Goal: Book appointment/travel/reservation

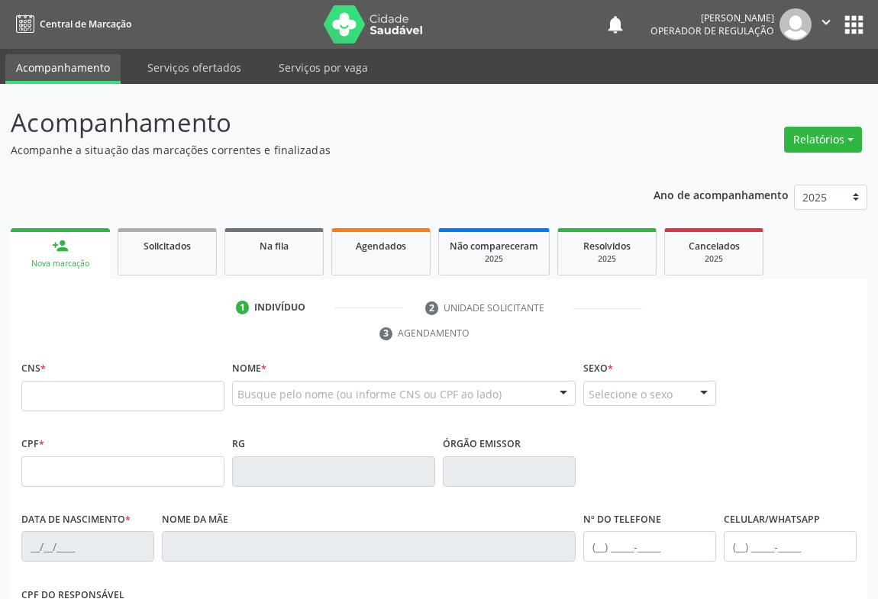
drag, startPoint x: 0, startPoint y: 0, endPoint x: 74, endPoint y: 398, distance: 405.3
click at [76, 399] on input "text" at bounding box center [122, 396] width 203 height 31
type input "708 7031 1550 6590"
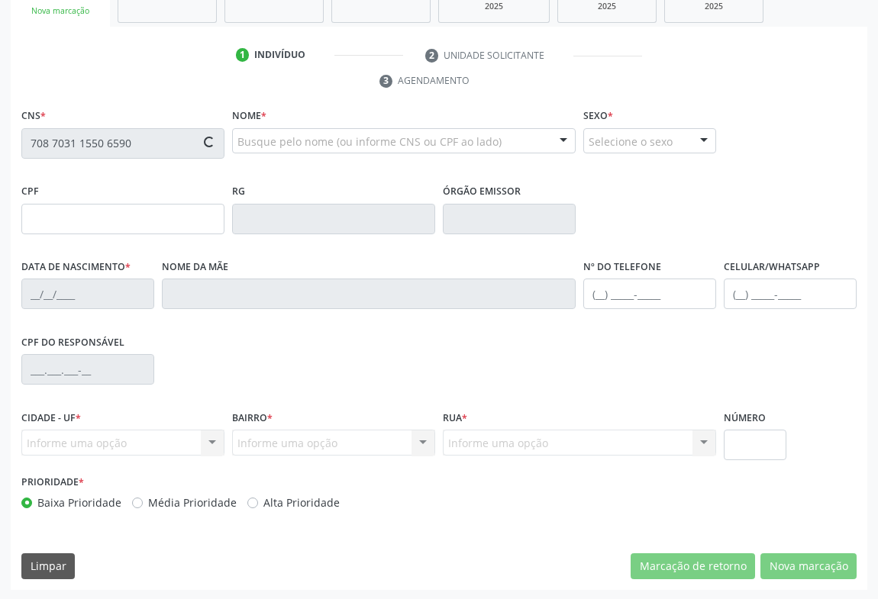
type input "0239426061"
type input "[DATE]"
type input "[PHONE_NUMBER]"
type input "S/N"
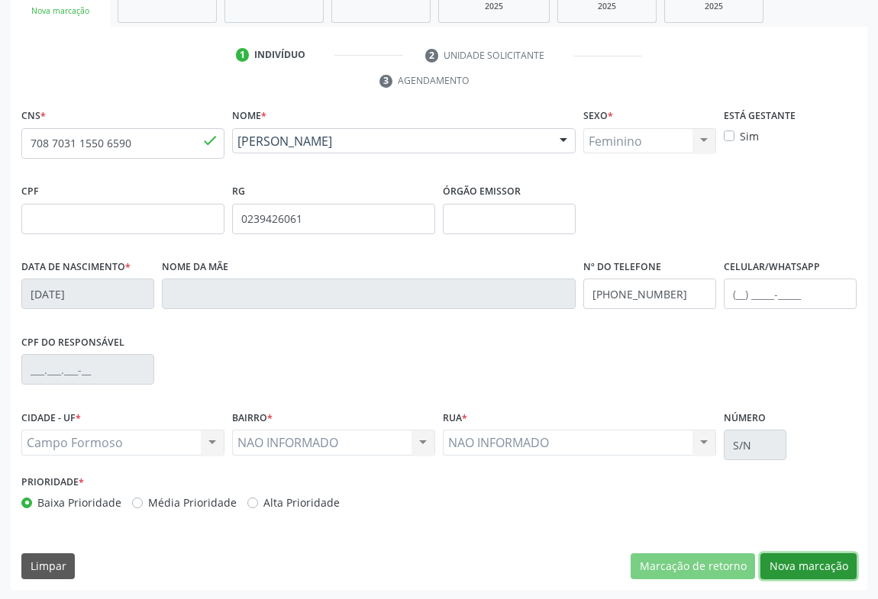
click at [821, 553] on button "Nova marcação" at bounding box center [808, 566] width 96 height 26
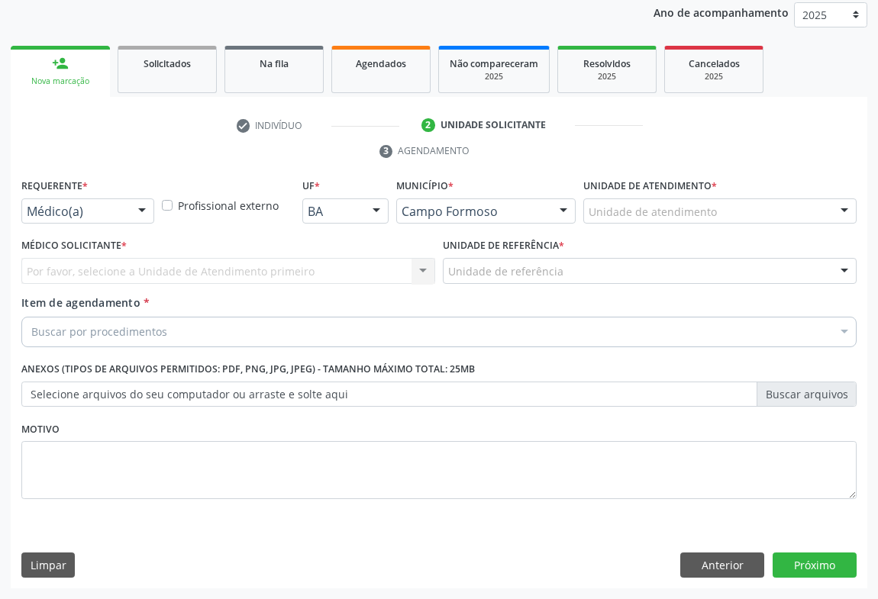
scroll to position [182, 0]
click at [136, 211] on div at bounding box center [142, 213] width 23 height 26
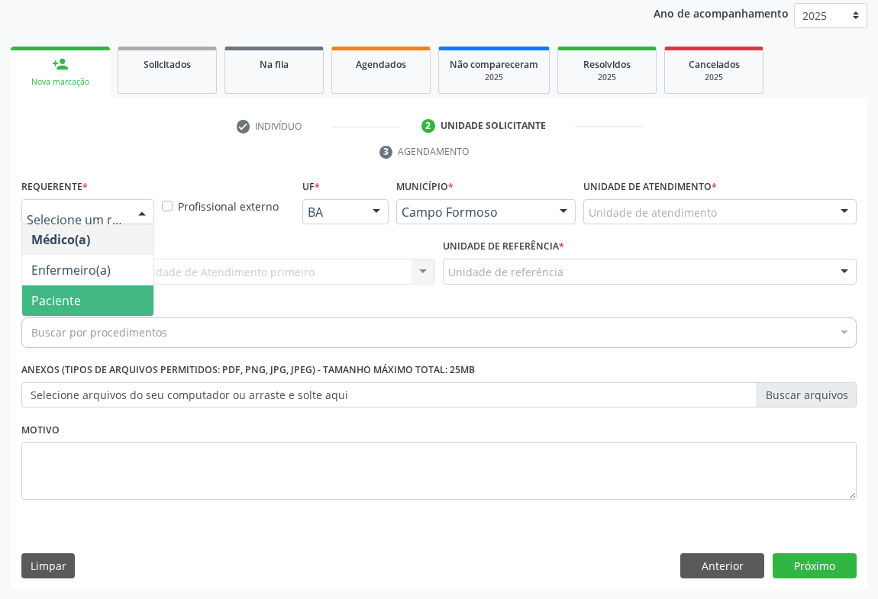
click at [82, 296] on span "Paciente" at bounding box center [87, 300] width 131 height 31
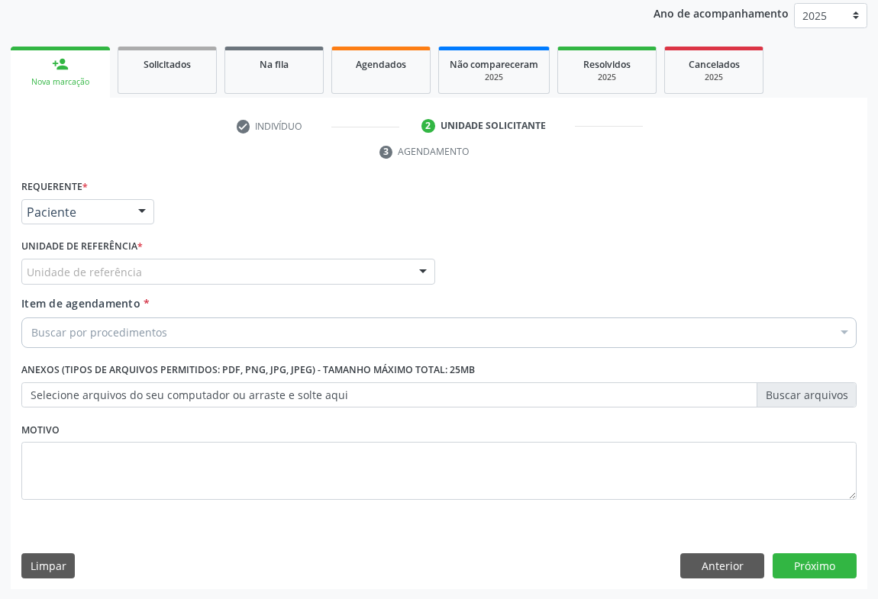
click at [148, 283] on div "Unidade de referência * Unidade de referência Unidade Basica de Saude da Famili…" at bounding box center [228, 265] width 421 height 60
click at [205, 267] on div "Unidade de referência" at bounding box center [228, 272] width 414 height 26
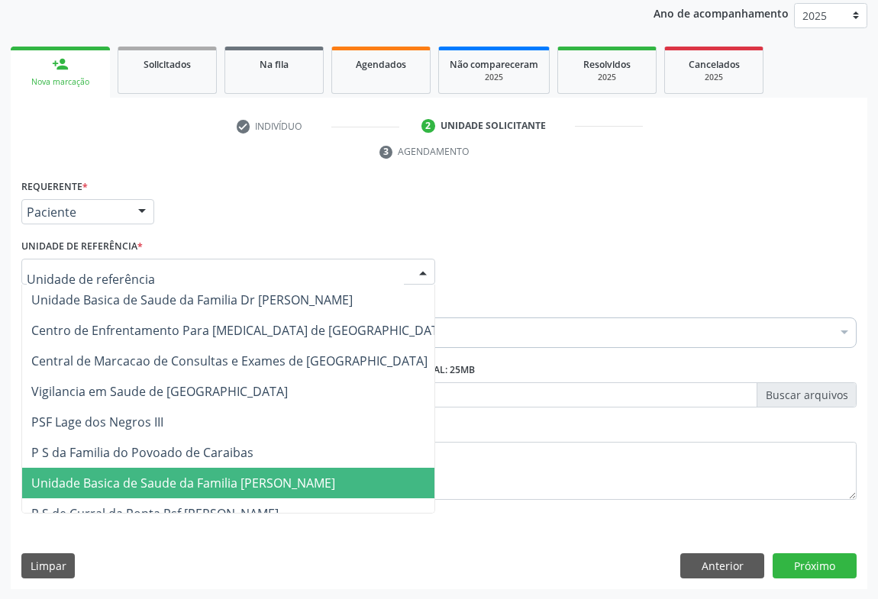
click at [202, 469] on span "Unidade Basica de Saude da Familia [PERSON_NAME]" at bounding box center [240, 483] width 437 height 31
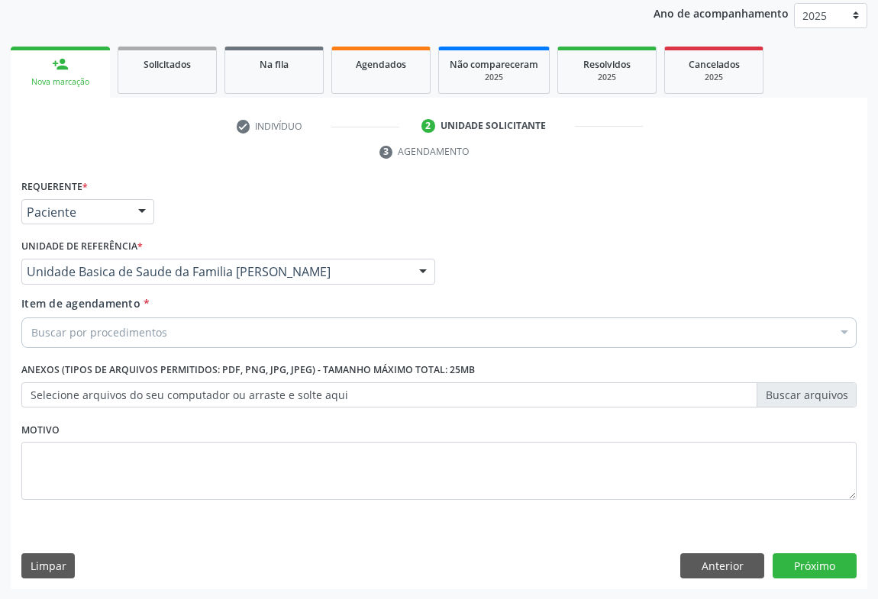
click at [186, 333] on div "Buscar por procedimentos" at bounding box center [438, 333] width 835 height 31
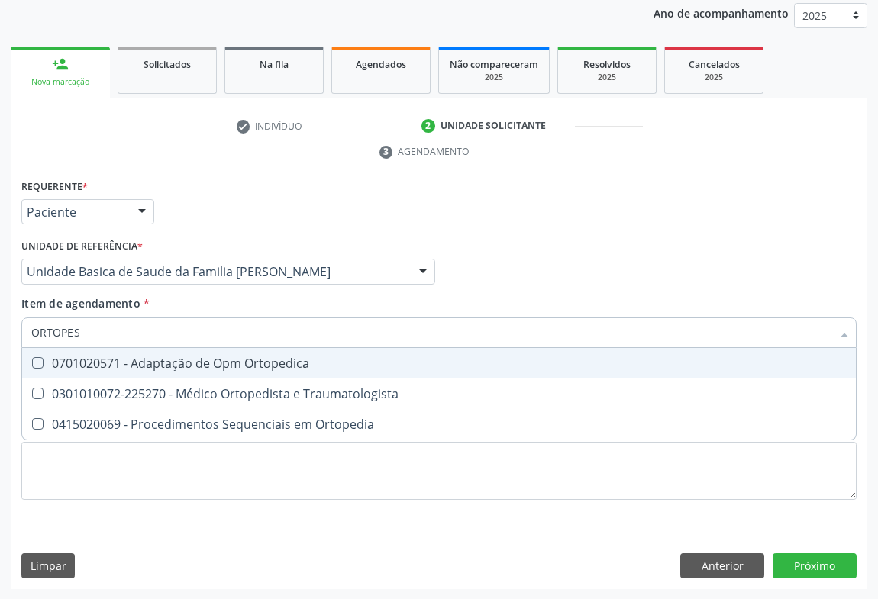
type input "ORTOPE"
click at [224, 389] on div "0301010072-225270 - Médico Ortopedista e Traumatologista" at bounding box center [438, 394] width 815 height 12
checkbox Traumatologista "true"
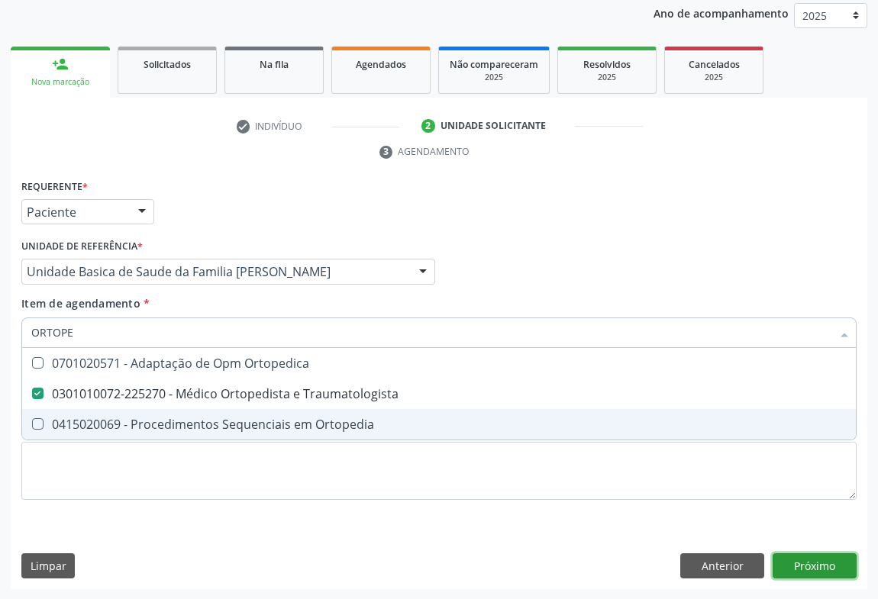
click at [809, 566] on div "Requerente * Paciente Médico(a) Enfermeiro(a) Paciente Nenhum resultado encontr…" at bounding box center [439, 383] width 856 height 415
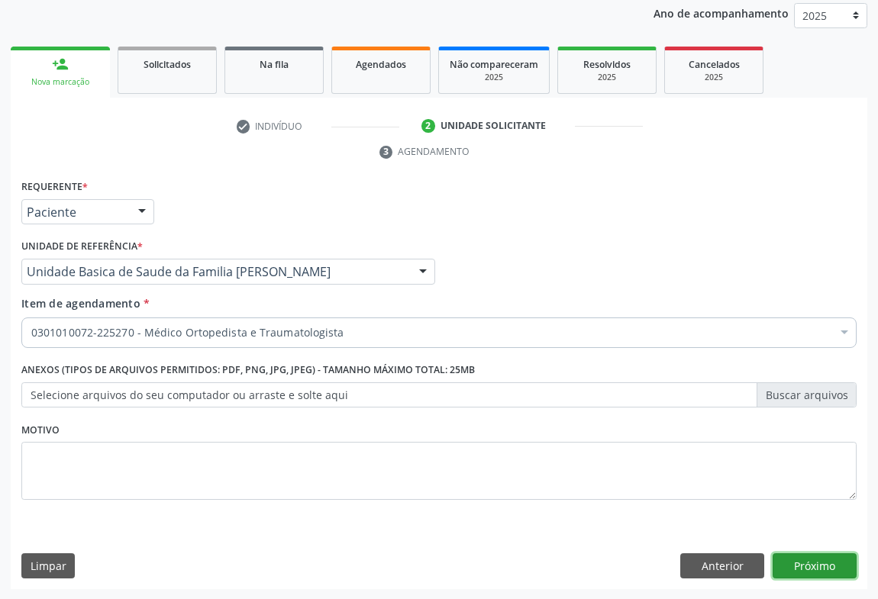
click at [807, 561] on button "Próximo" at bounding box center [815, 566] width 84 height 26
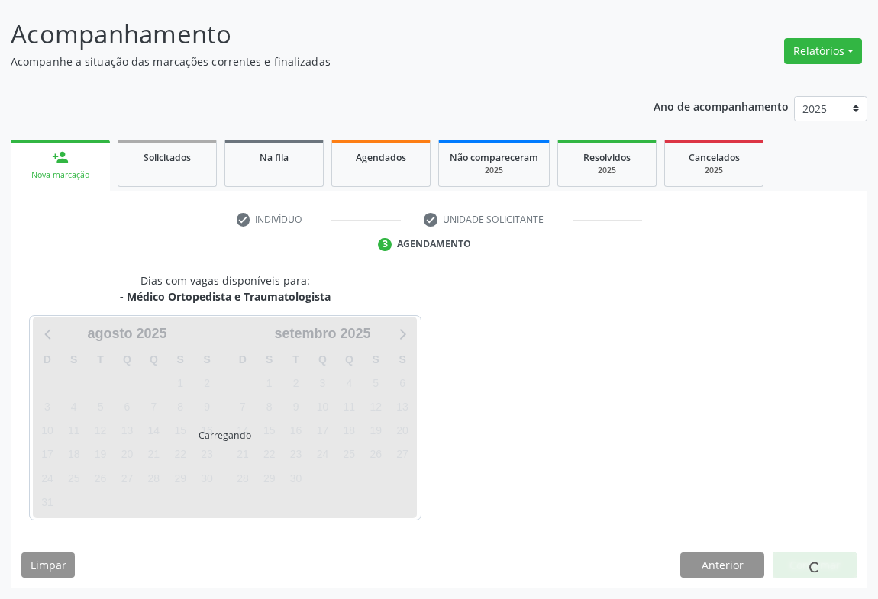
scroll to position [88, 0]
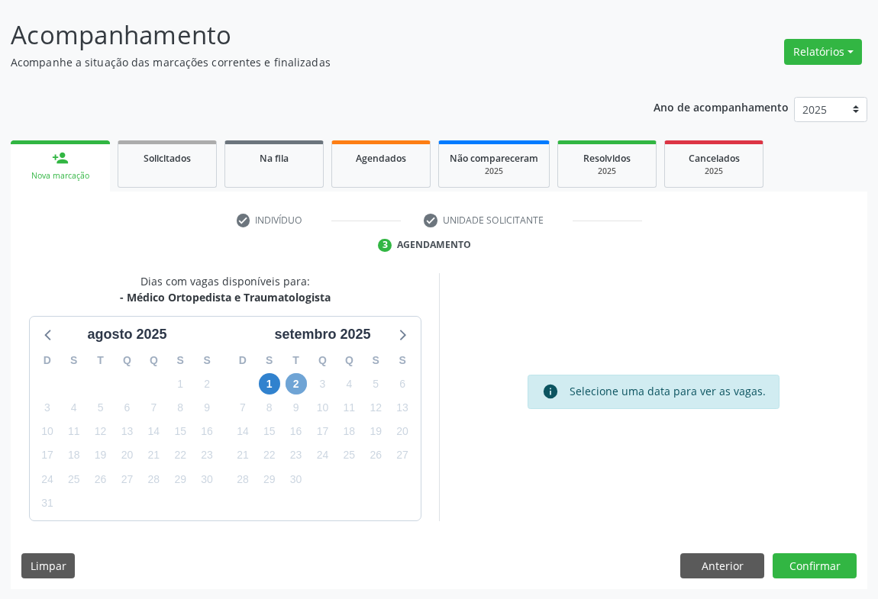
click at [295, 385] on span "2" at bounding box center [295, 383] width 21 height 21
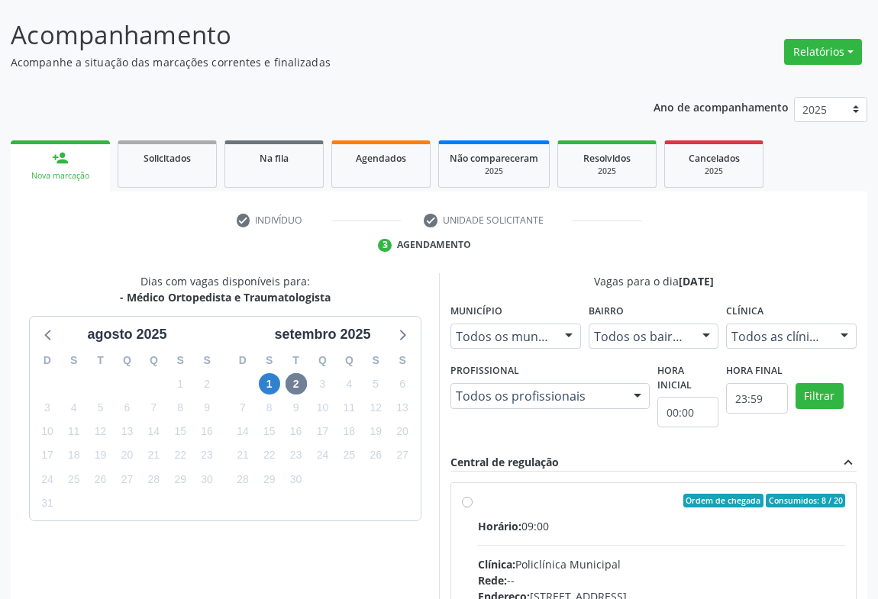
click at [473, 508] on input "Ordem de chegada Consumidos: 8 / 20 Horário: 09:00 Clínica: Policlínica Municip…" at bounding box center [467, 501] width 11 height 14
radio input "true"
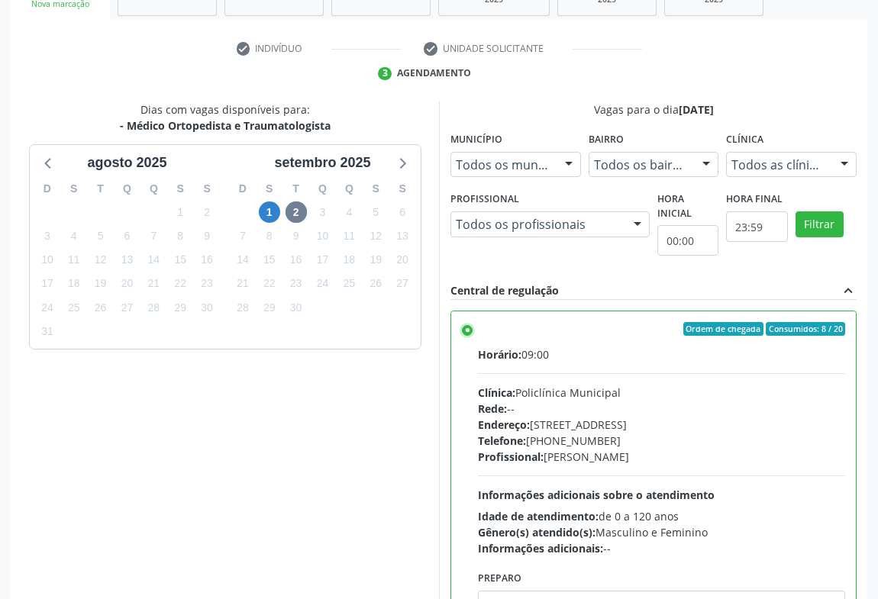
scroll to position [344, 0]
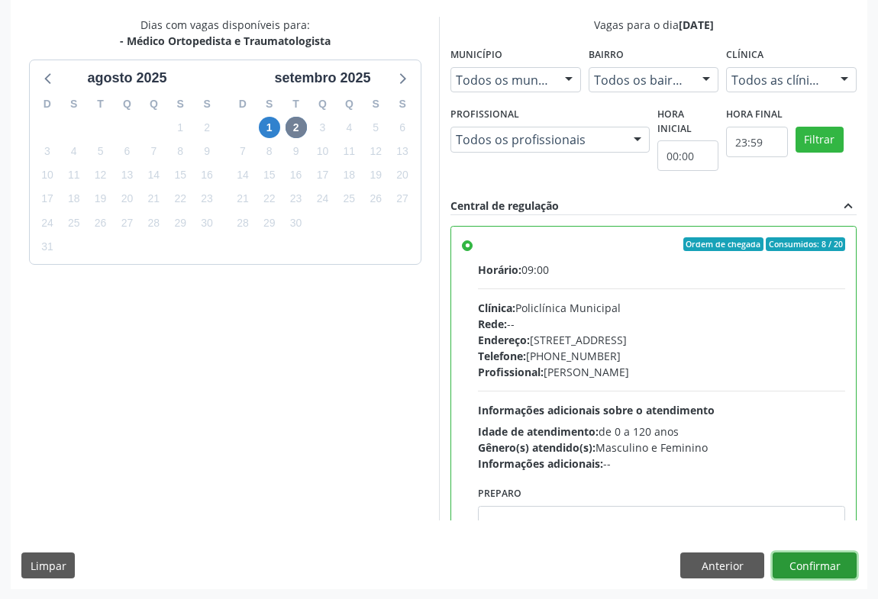
click at [809, 572] on button "Confirmar" at bounding box center [815, 566] width 84 height 26
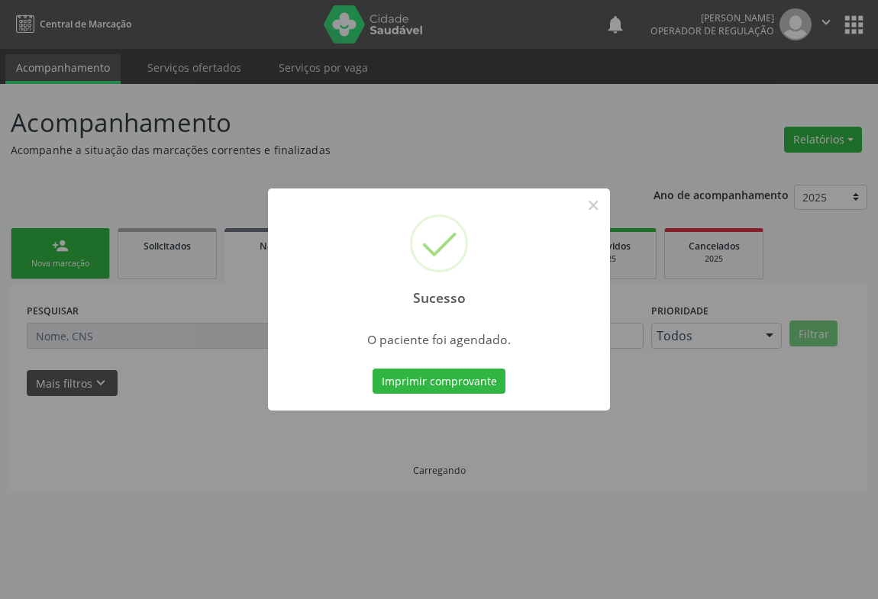
scroll to position [0, 0]
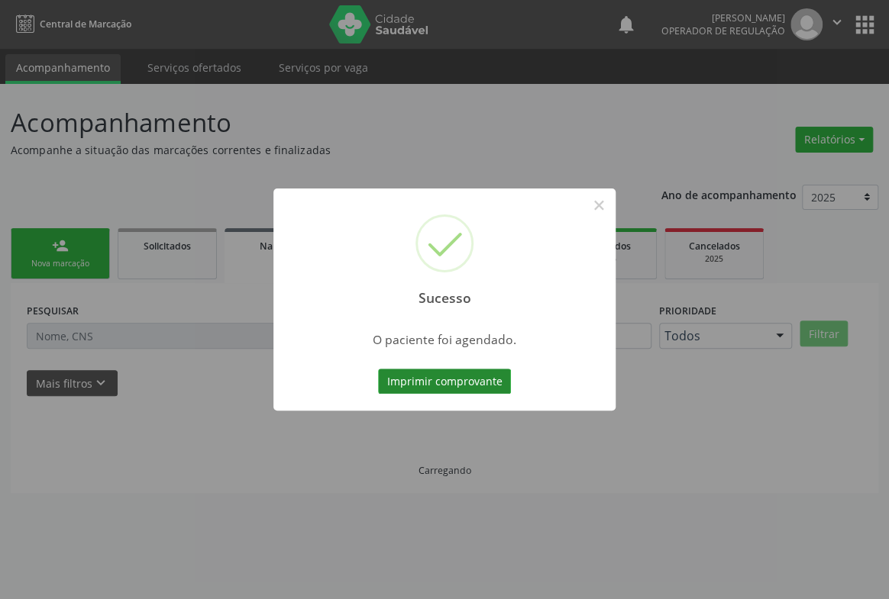
click at [467, 375] on button "Imprimir comprovante" at bounding box center [444, 382] width 133 height 26
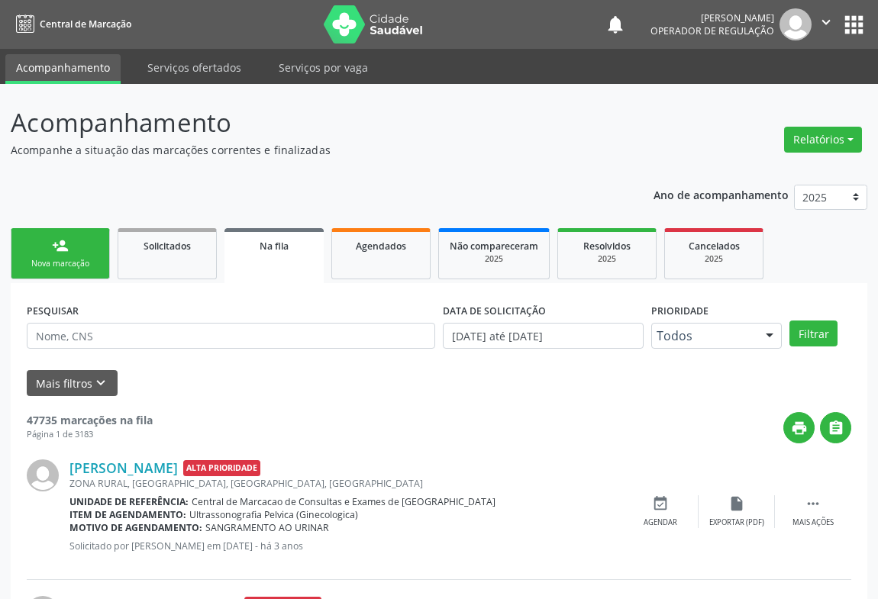
click at [85, 251] on link "person_add Nova marcação" at bounding box center [60, 253] width 99 height 51
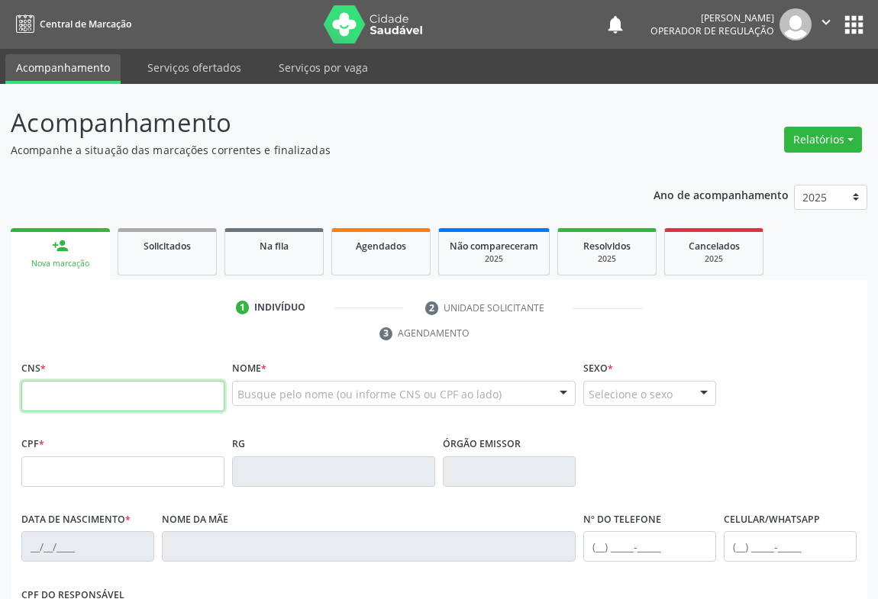
click at [79, 381] on input "text" at bounding box center [122, 396] width 203 height 31
type input "708 2046 7791 8846"
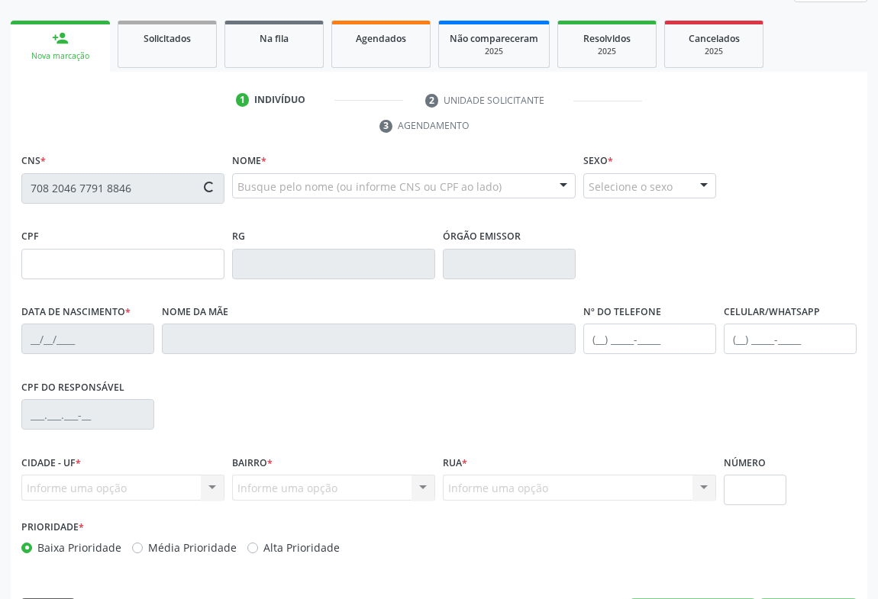
type input "073.861.205-75"
type input "[DATE]"
type input "[PERSON_NAME][DATE]"
type input "[PHONE_NUMBER]"
type input "S/N"
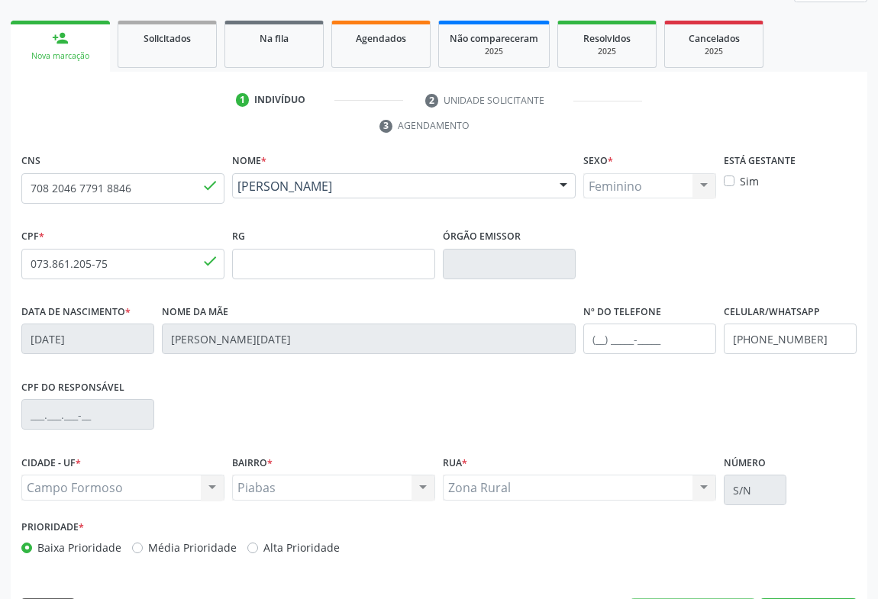
scroll to position [253, 0]
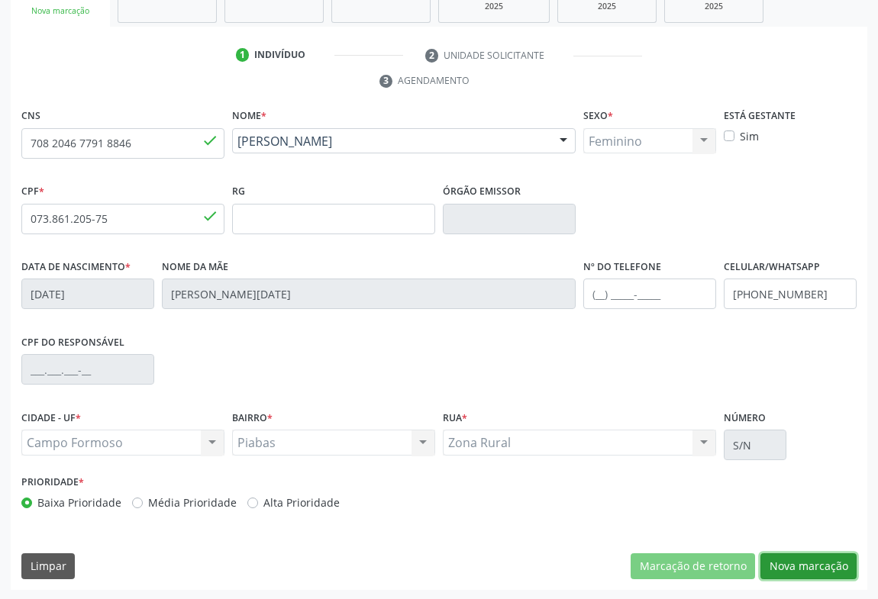
click at [795, 555] on button "Nova marcação" at bounding box center [808, 566] width 96 height 26
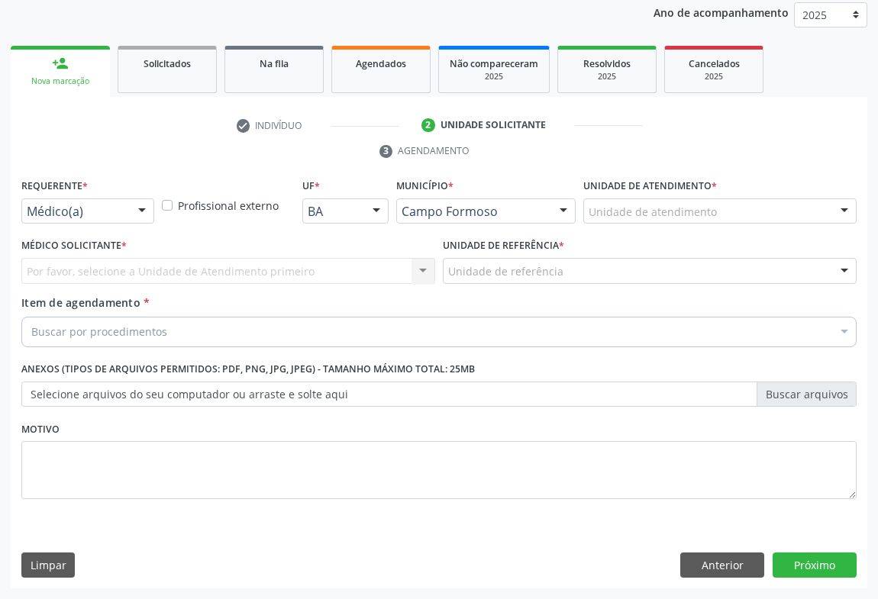
scroll to position [182, 0]
click at [140, 208] on div at bounding box center [142, 213] width 23 height 26
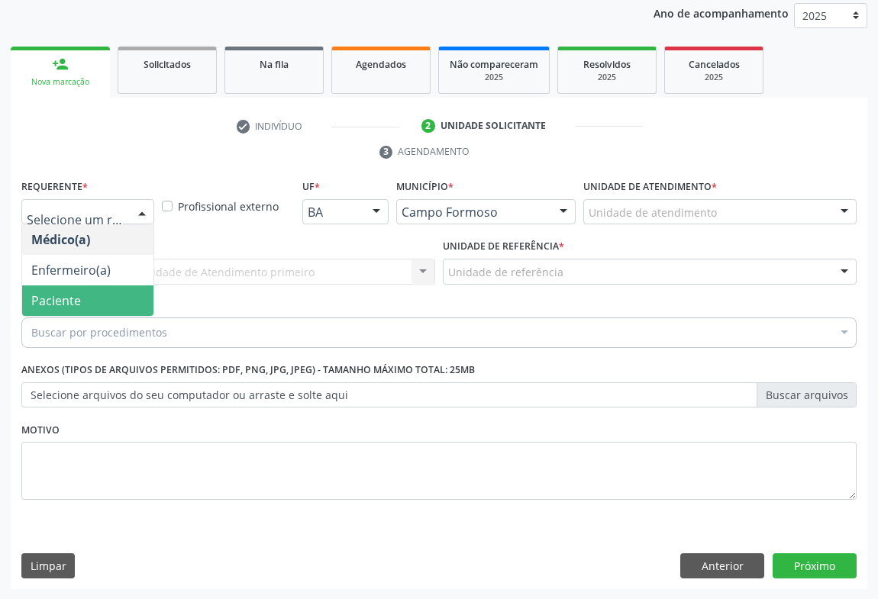
click at [60, 298] on span "Paciente" at bounding box center [56, 300] width 50 height 17
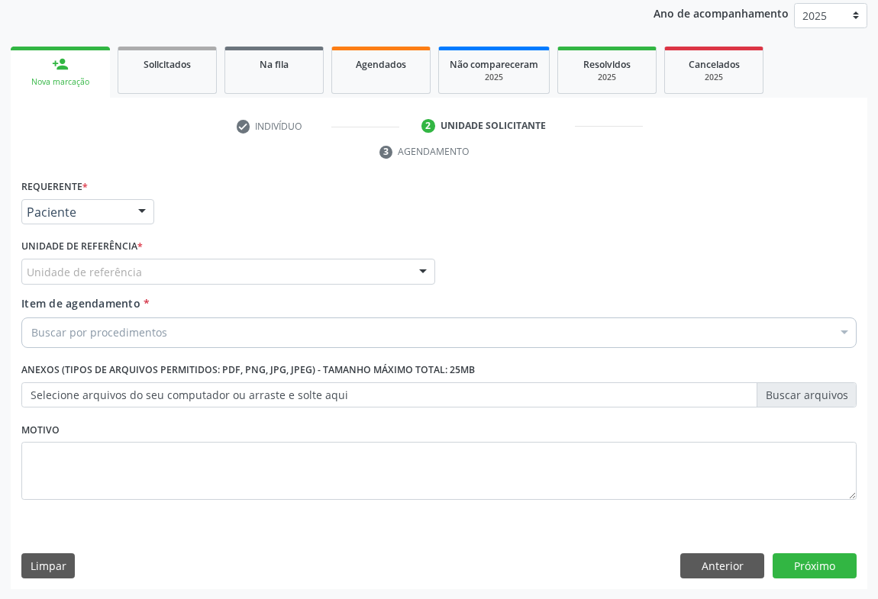
click at [167, 271] on div "Unidade de referência" at bounding box center [228, 272] width 414 height 26
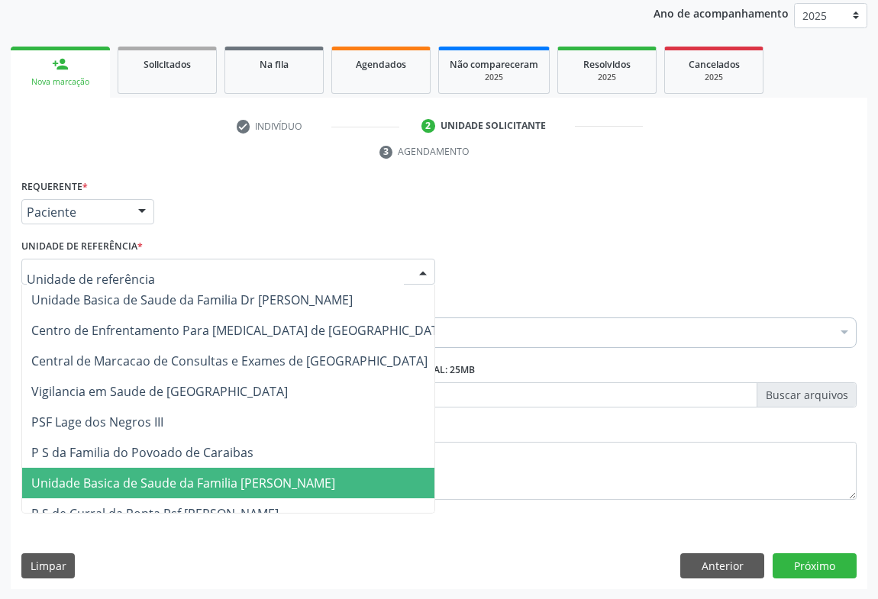
click at [207, 487] on span "Unidade Basica de Saude da Familia [PERSON_NAME]" at bounding box center [183, 483] width 304 height 17
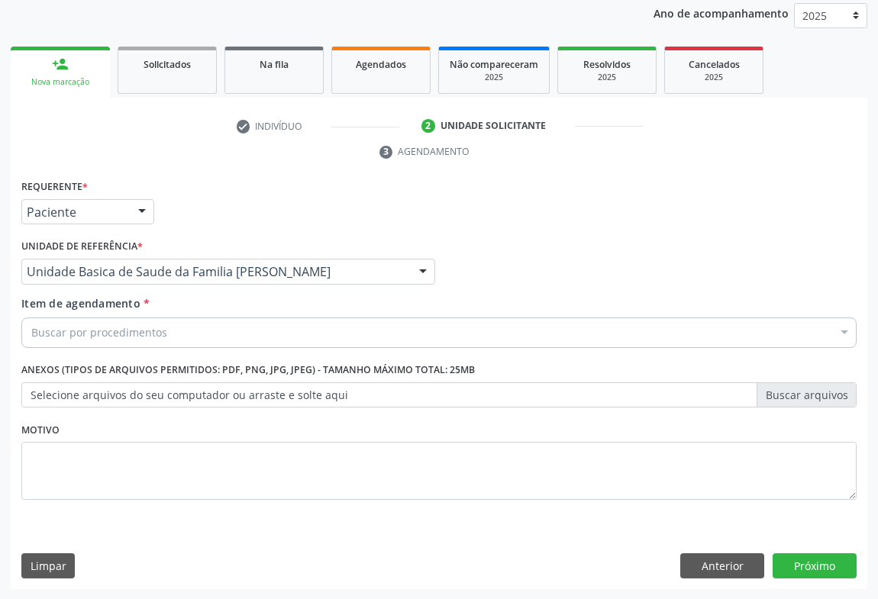
click at [182, 338] on div "Buscar por procedimentos" at bounding box center [438, 333] width 835 height 31
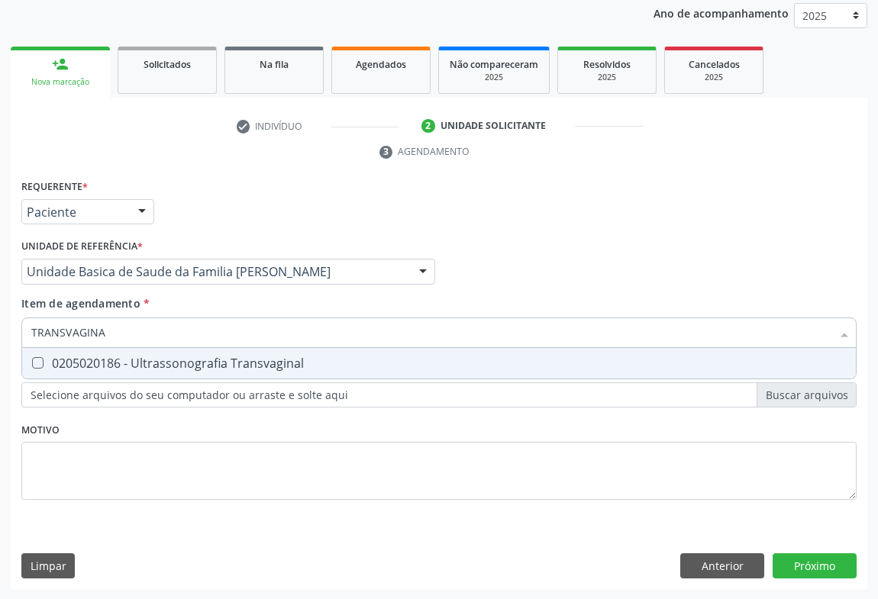
type input "TRANSVAGINAL"
click at [177, 363] on div "0205020186 - Ultrassonografia Transvaginal" at bounding box center [438, 363] width 815 height 12
checkbox Transvaginal "true"
click at [812, 553] on div "Requerente * Paciente Médico(a) Enfermeiro(a) Paciente Nenhum resultado encontr…" at bounding box center [439, 383] width 856 height 415
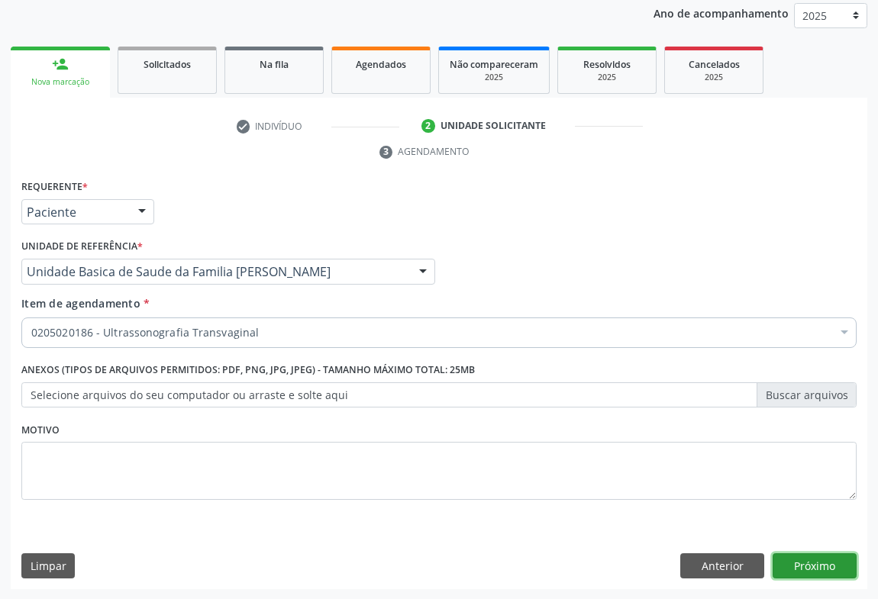
click at [831, 553] on button "Próximo" at bounding box center [815, 566] width 84 height 26
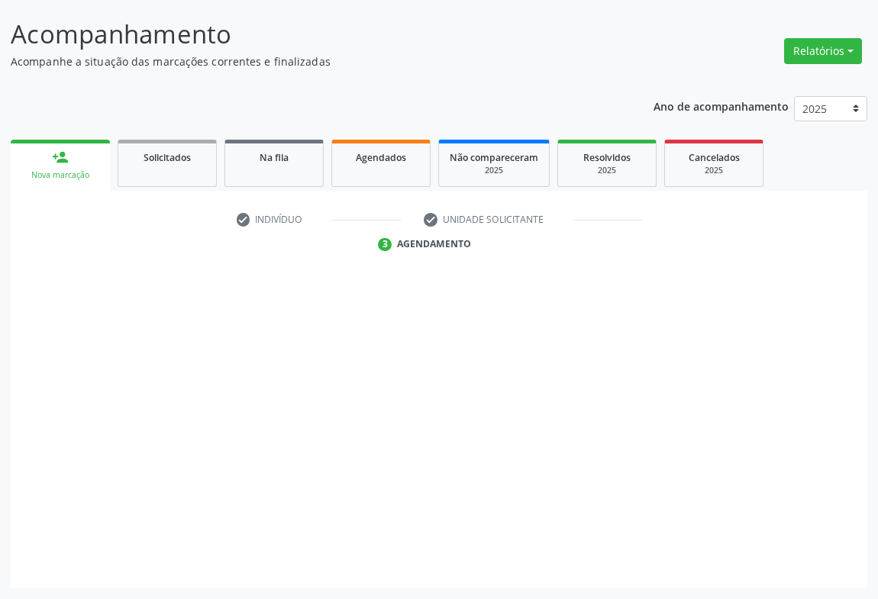
scroll to position [88, 0]
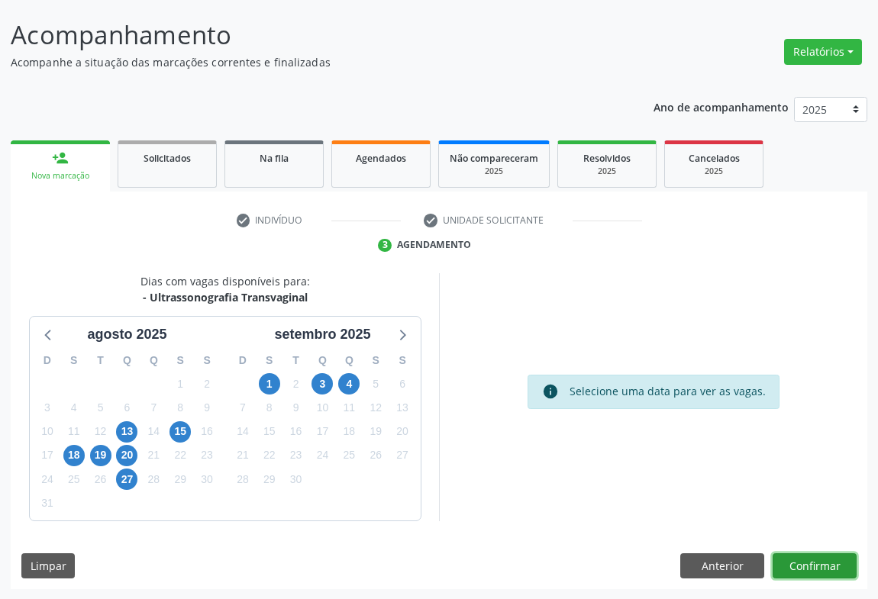
click at [796, 562] on button "Confirmar" at bounding box center [815, 566] width 84 height 26
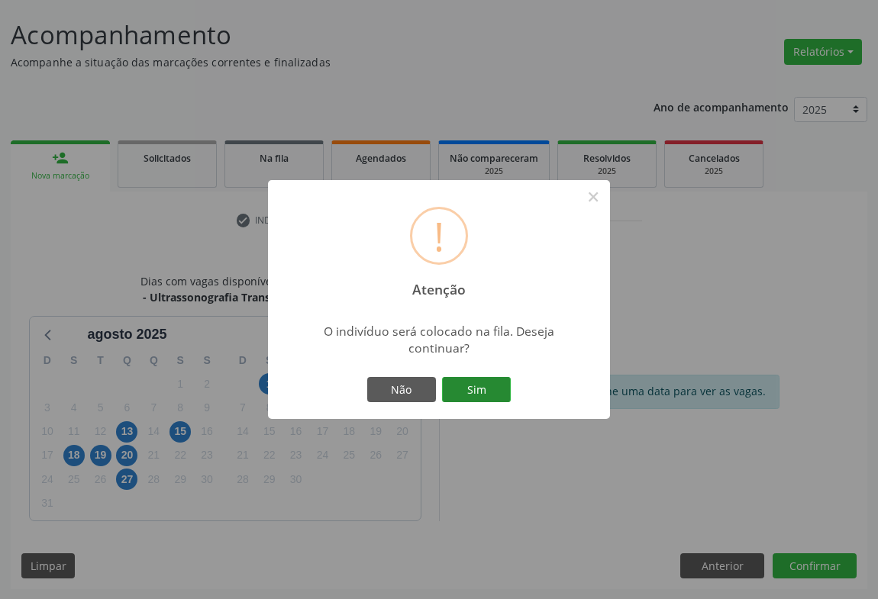
click at [498, 394] on button "Sim" at bounding box center [476, 390] width 69 height 26
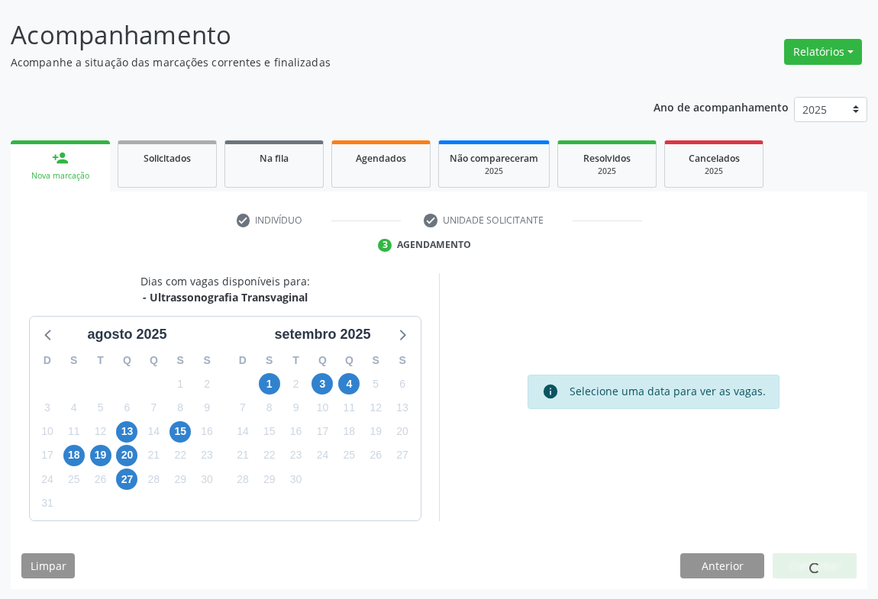
scroll to position [0, 0]
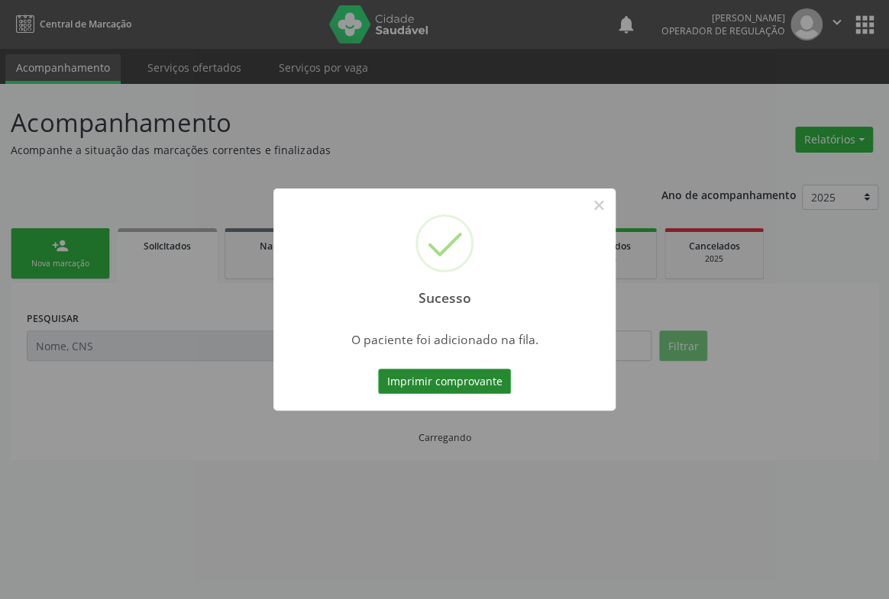
click at [482, 380] on button "Imprimir comprovante" at bounding box center [444, 382] width 133 height 26
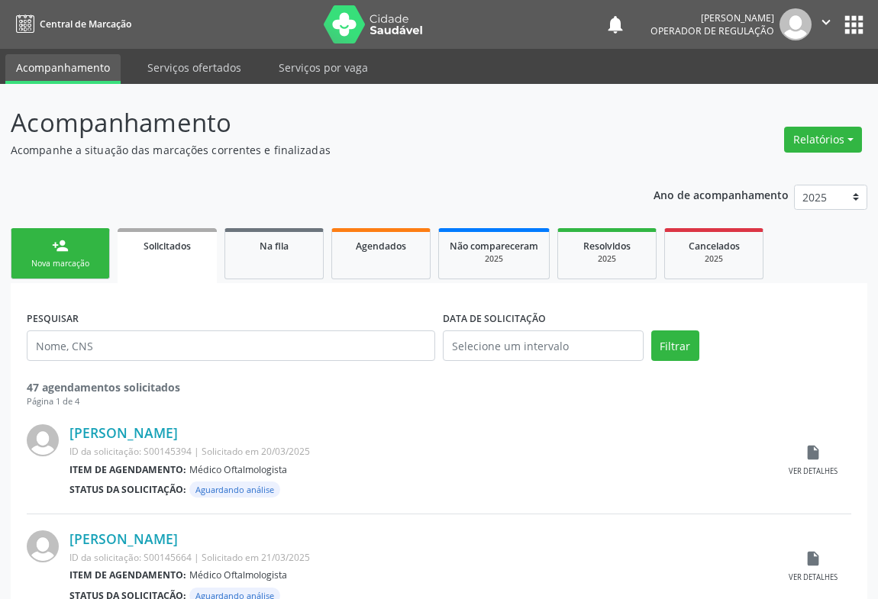
click at [29, 251] on link "person_add Nova marcação" at bounding box center [60, 253] width 99 height 51
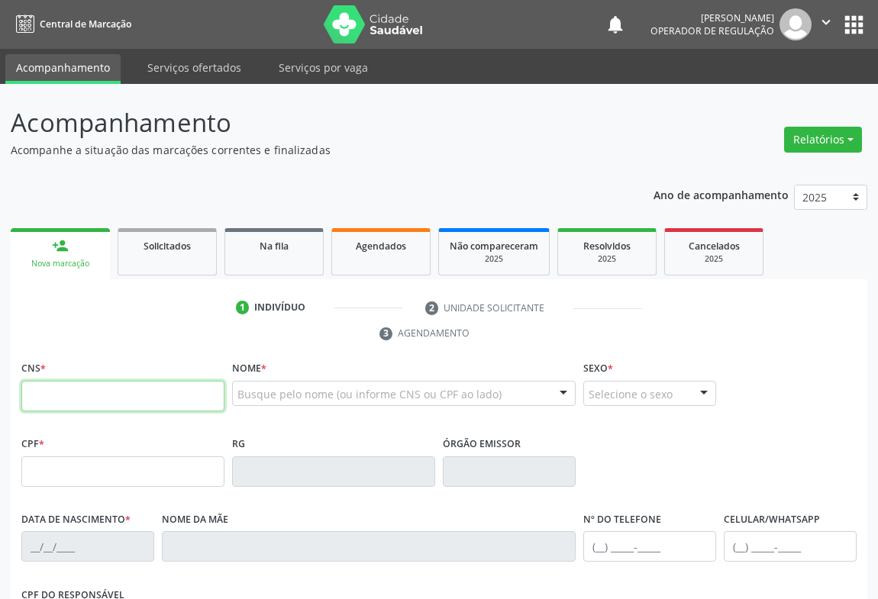
click at [80, 396] on input "text" at bounding box center [122, 396] width 203 height 31
type input "705 8024 8728 9730"
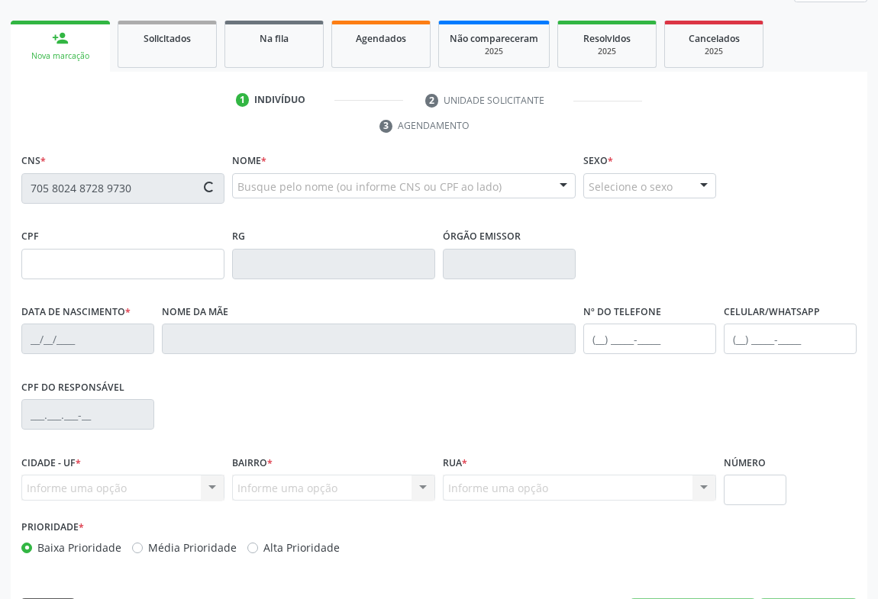
scroll to position [253, 0]
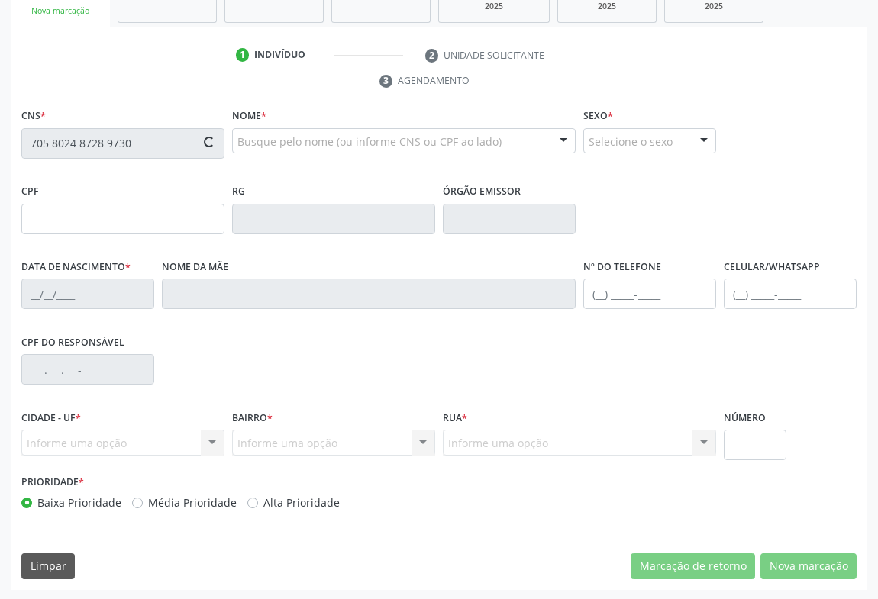
type input "136.045.415-22"
type input "2[DATE]"
type input "Gleisa [PERSON_NAME]"
type input "[PHONE_NUMBER]"
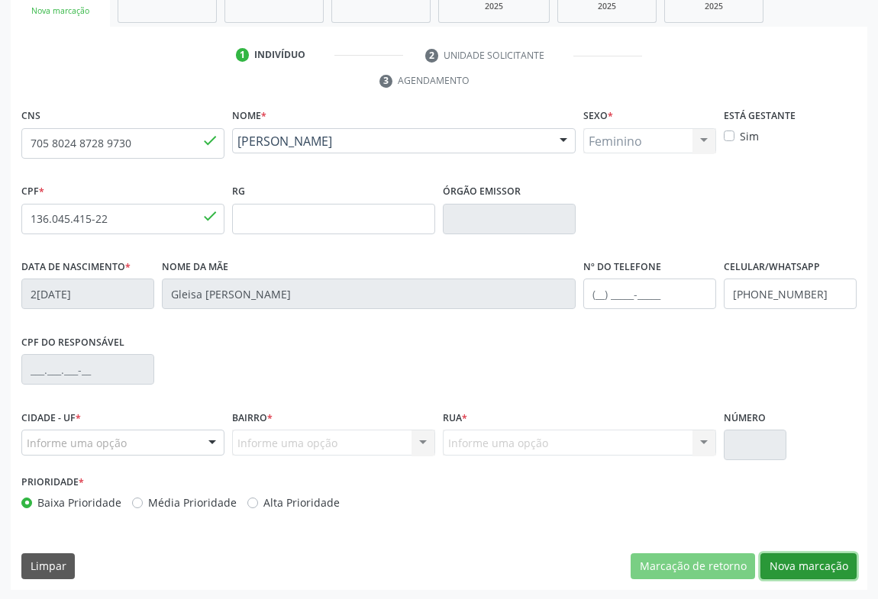
click at [782, 558] on button "Nova marcação" at bounding box center [808, 566] width 96 height 26
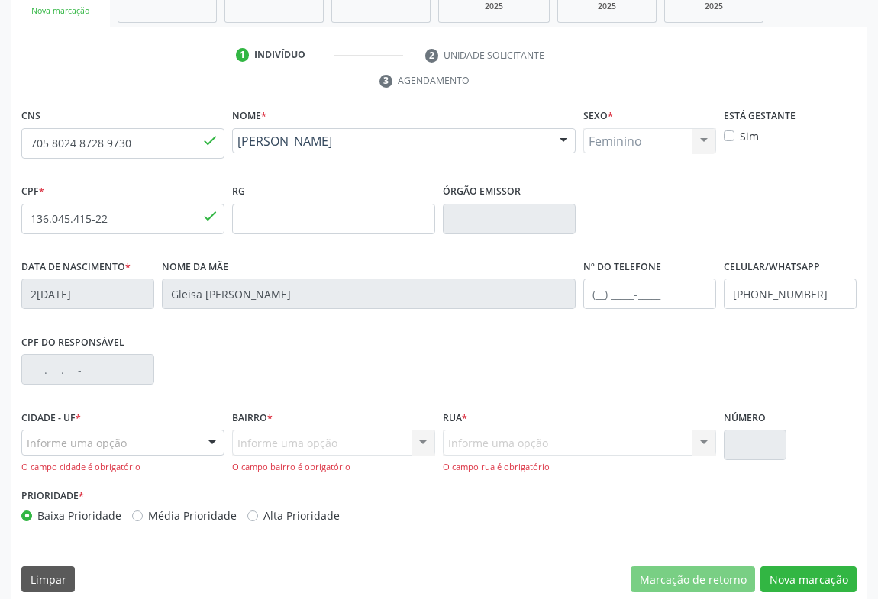
click at [176, 447] on div "Informe uma opção" at bounding box center [122, 443] width 203 height 26
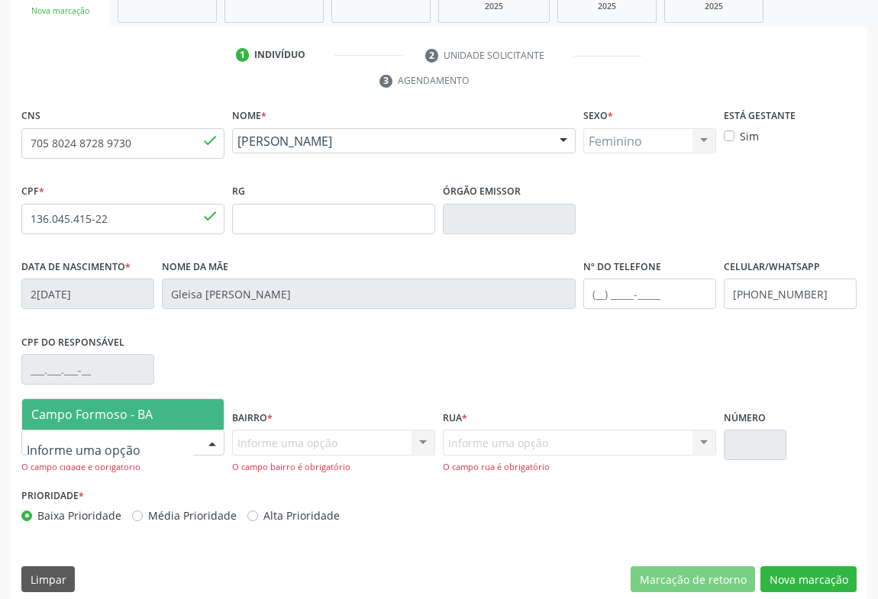
click at [137, 417] on span "Campo Formoso - BA" at bounding box center [91, 414] width 121 height 17
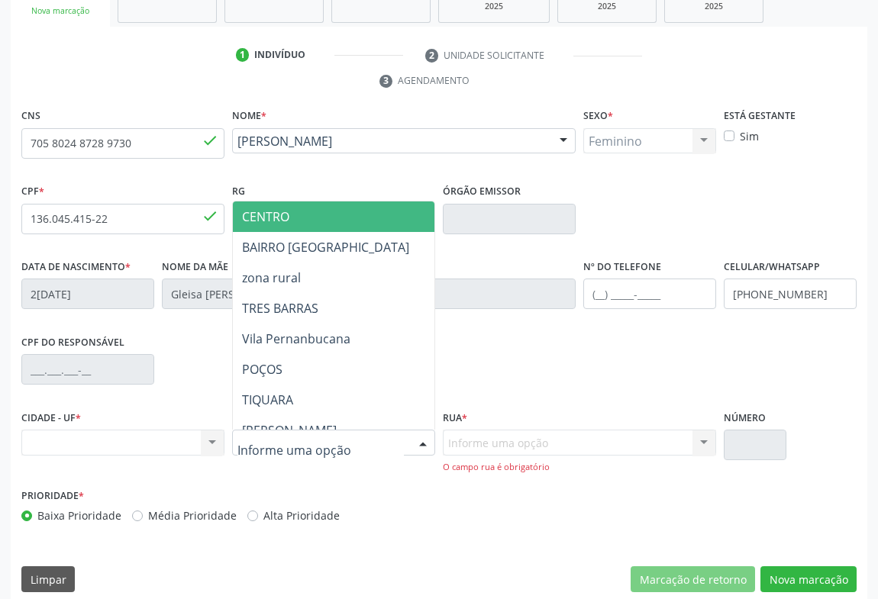
click at [399, 440] on div at bounding box center [333, 443] width 203 height 26
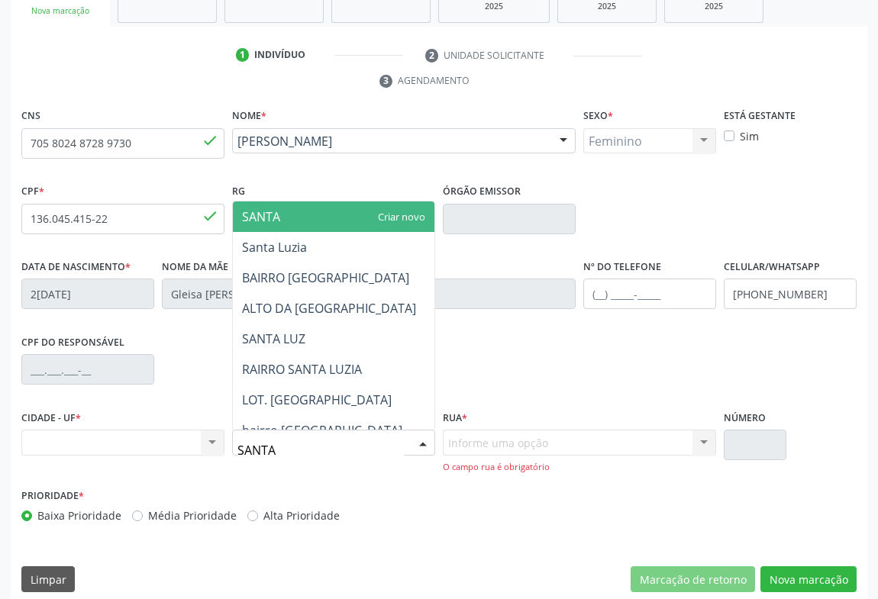
type input "[DEMOGRAPHIC_DATA] L"
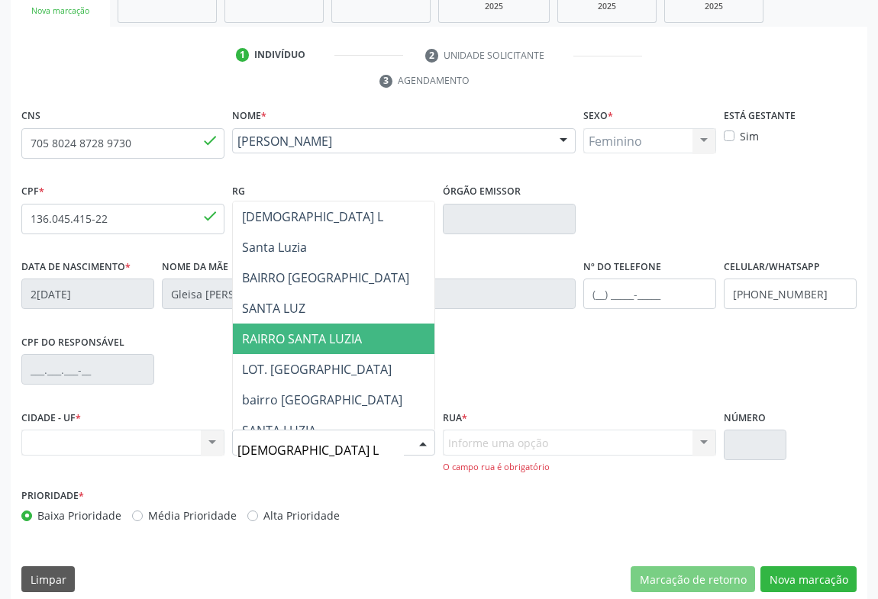
click at [362, 339] on span "RAIRRO SANTA LUZIA" at bounding box center [302, 339] width 120 height 17
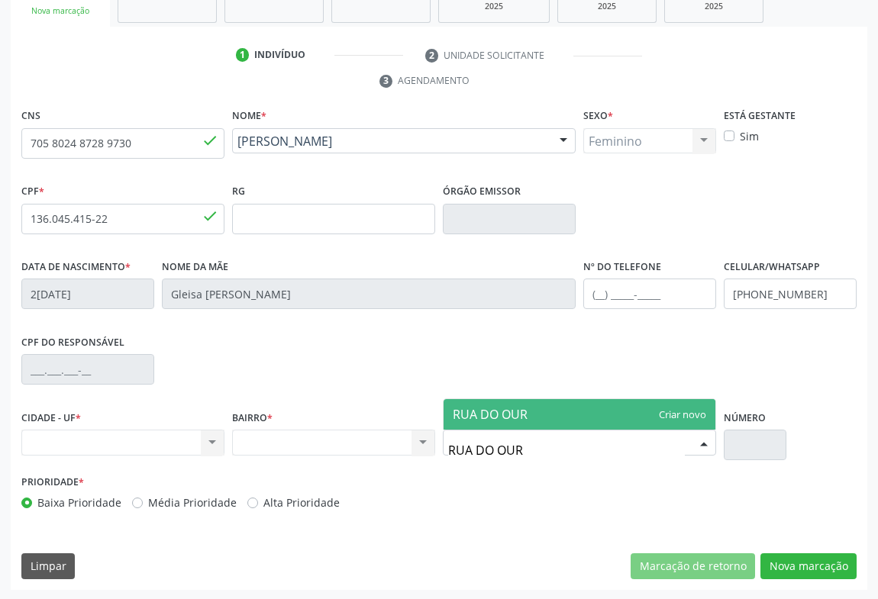
type input "RUA DO OURO"
click at [496, 415] on span "RUA DO OURO" at bounding box center [495, 414] width 84 height 17
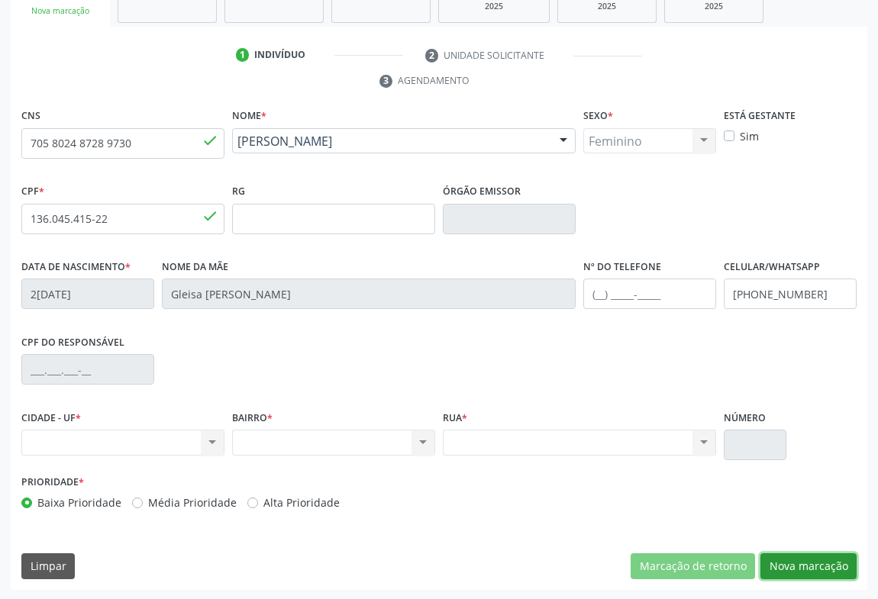
click at [780, 557] on button "Nova marcação" at bounding box center [808, 566] width 96 height 26
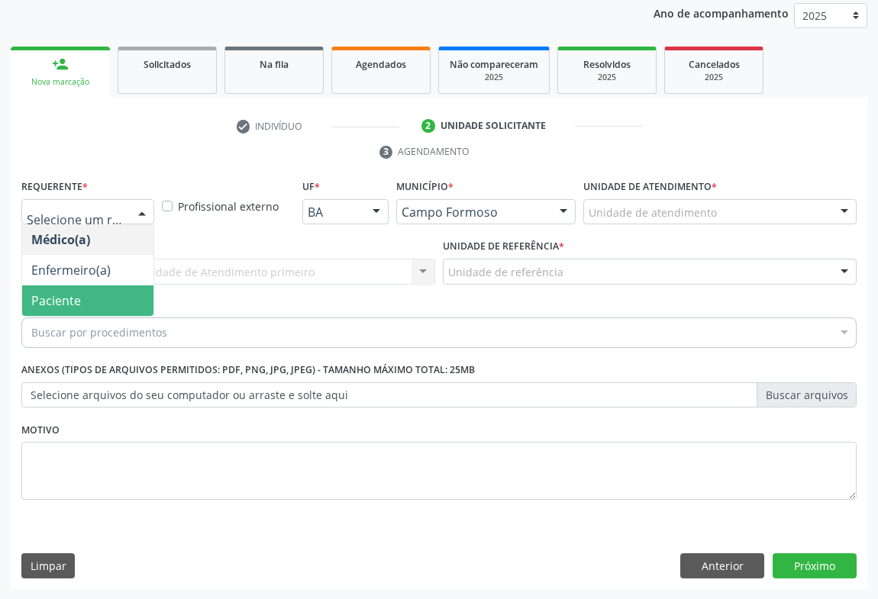
click at [62, 295] on span "Paciente" at bounding box center [56, 300] width 50 height 17
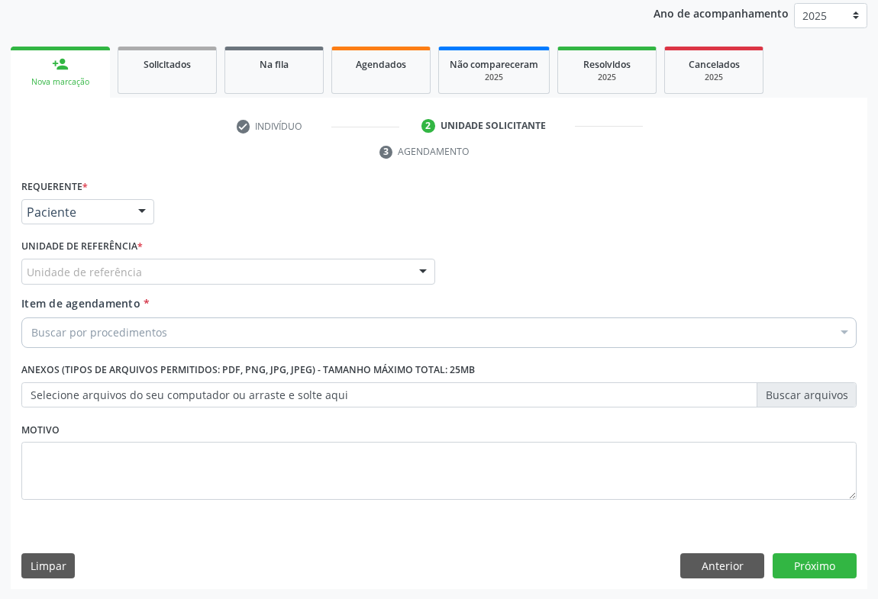
click at [159, 276] on div "Unidade de referência" at bounding box center [228, 272] width 414 height 26
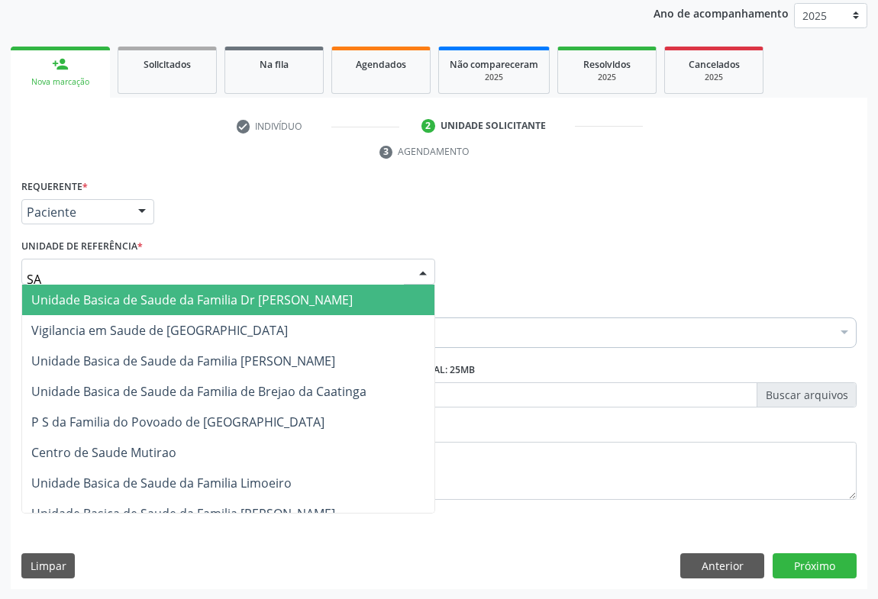
type input "S"
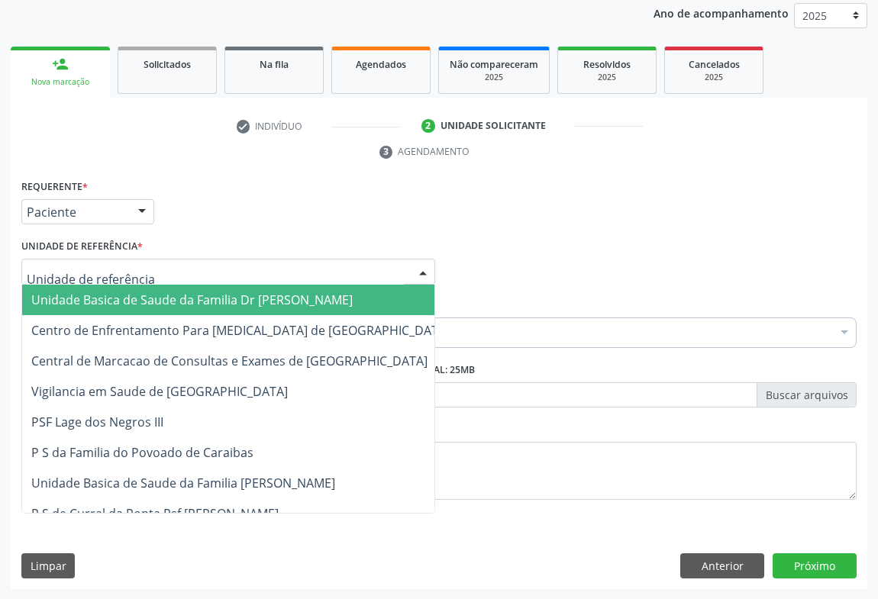
click at [218, 292] on span "Unidade Basica de Saude da Familia Dr [PERSON_NAME]" at bounding box center [191, 300] width 321 height 17
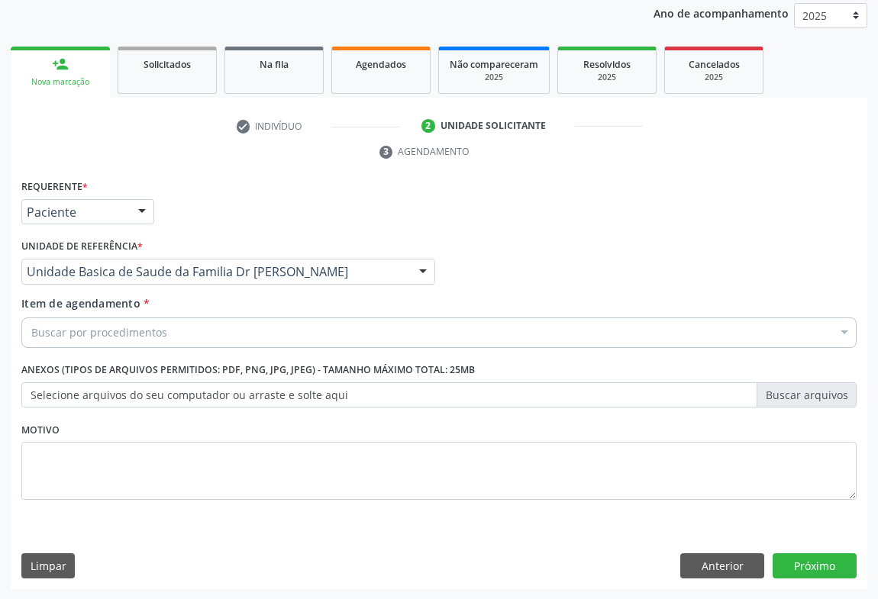
click at [173, 334] on div "Buscar por procedimentos" at bounding box center [438, 333] width 835 height 31
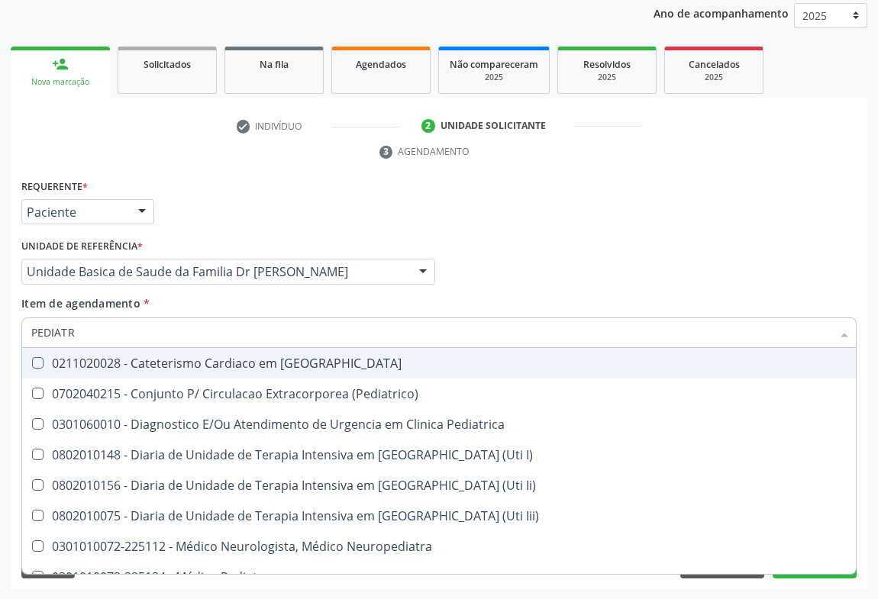
type input "PEDIATRA"
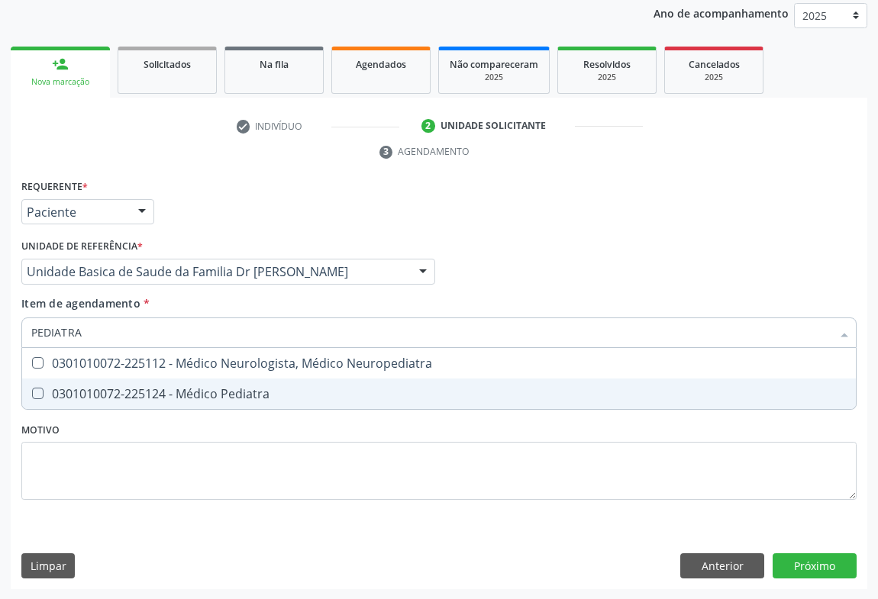
click at [167, 392] on div "0301010072-225124 - Médico Pediatra" at bounding box center [438, 394] width 815 height 12
checkbox Pediatra "true"
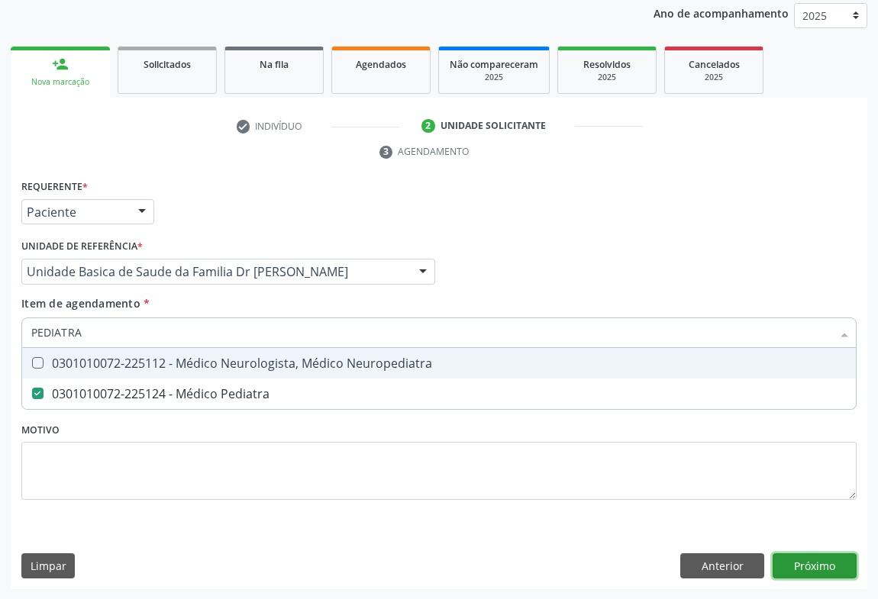
click at [794, 566] on div "Requerente * Paciente Médico(a) Enfermeiro(a) Paciente Nenhum resultado encontr…" at bounding box center [439, 383] width 856 height 415
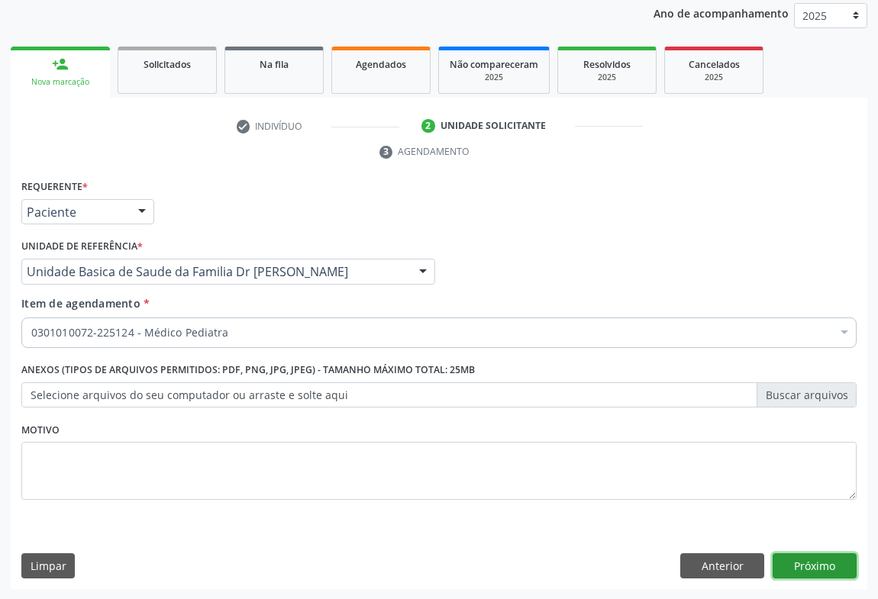
click at [794, 566] on button "Próximo" at bounding box center [815, 566] width 84 height 26
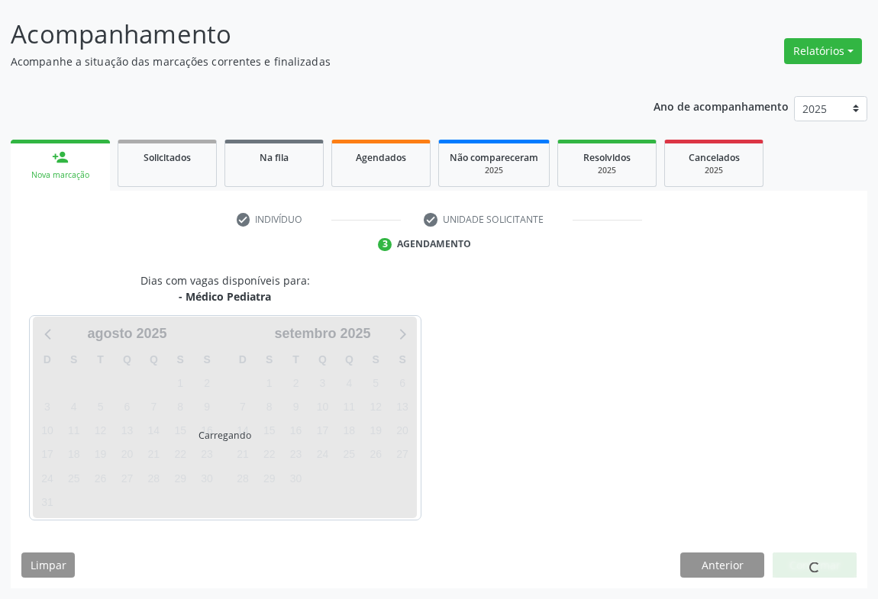
scroll to position [88, 0]
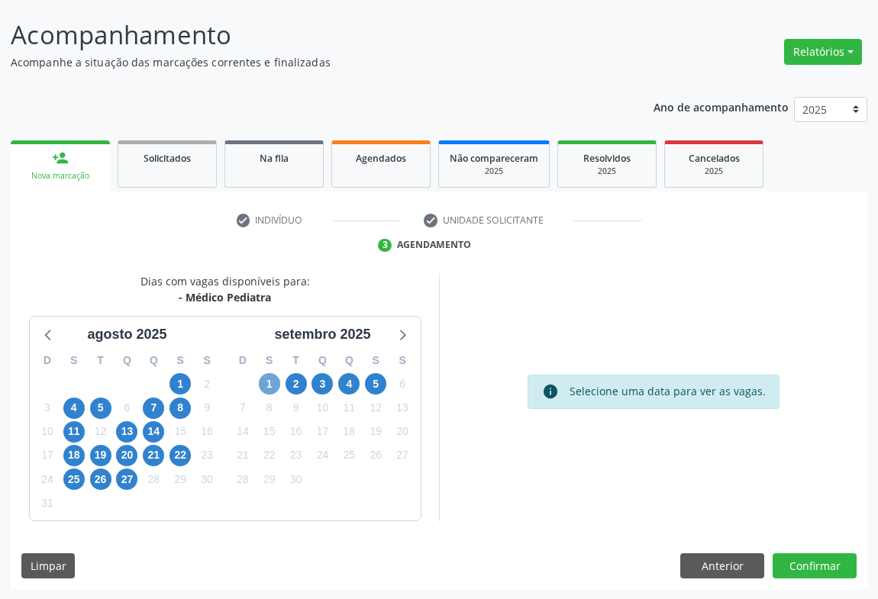
click at [273, 386] on span "1" at bounding box center [269, 383] width 21 height 21
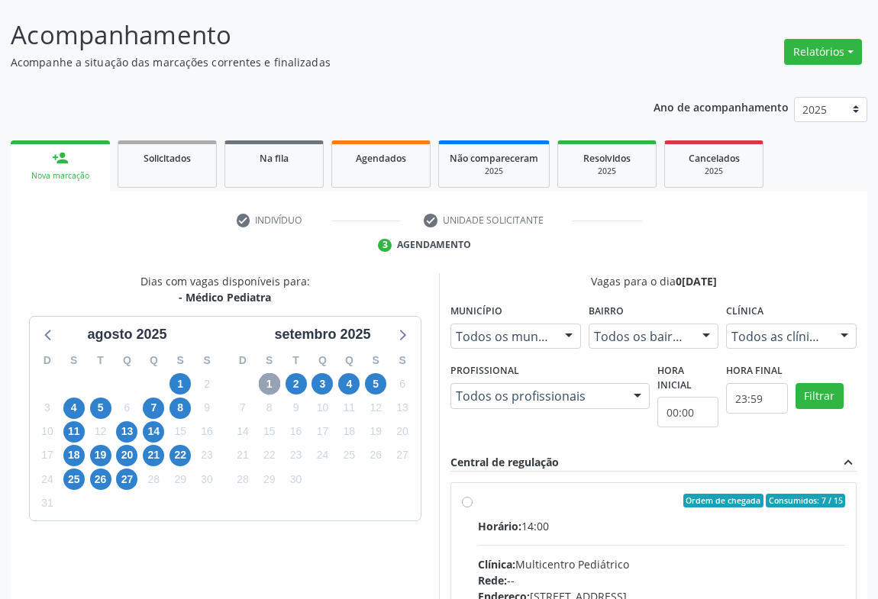
scroll to position [296, 0]
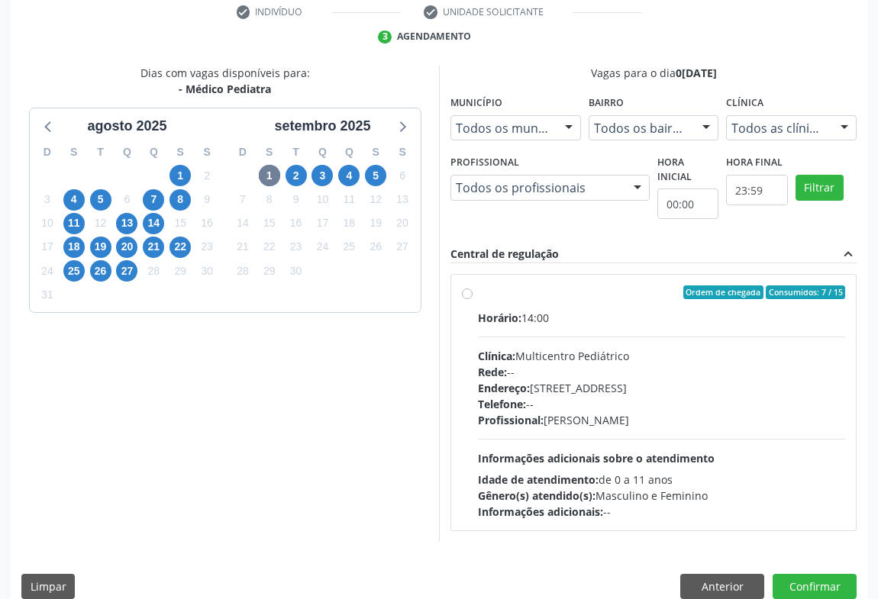
click at [653, 432] on div "Horário: 14:00 Clínica: Multicentro Pediátrico Rede: -- Endereço: [GEOGRAPHIC_D…" at bounding box center [661, 415] width 367 height 210
click at [473, 299] on input "Ordem de chegada Consumidos: 7 / 15 Horário: 14:00 Clínica: Multicentro Pediátr…" at bounding box center [467, 292] width 11 height 14
radio input "true"
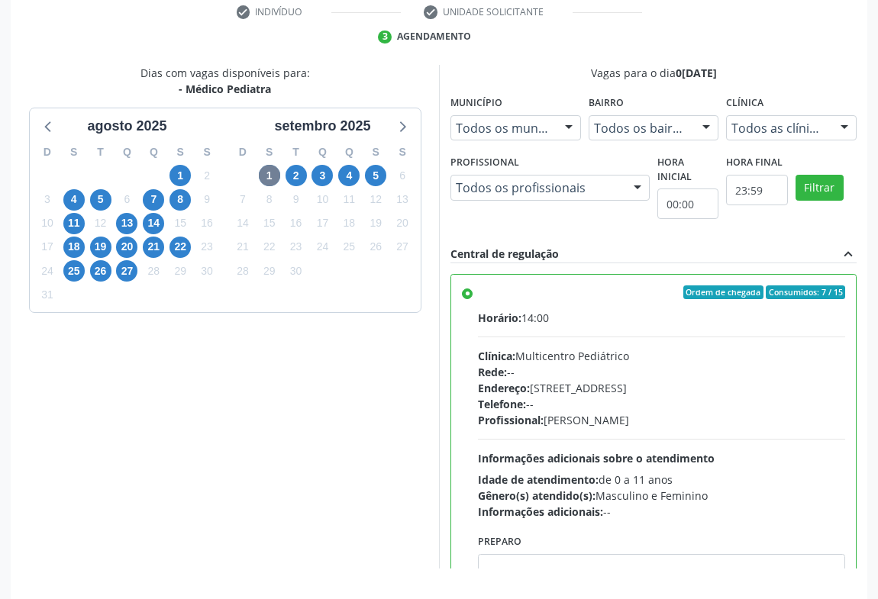
scroll to position [344, 0]
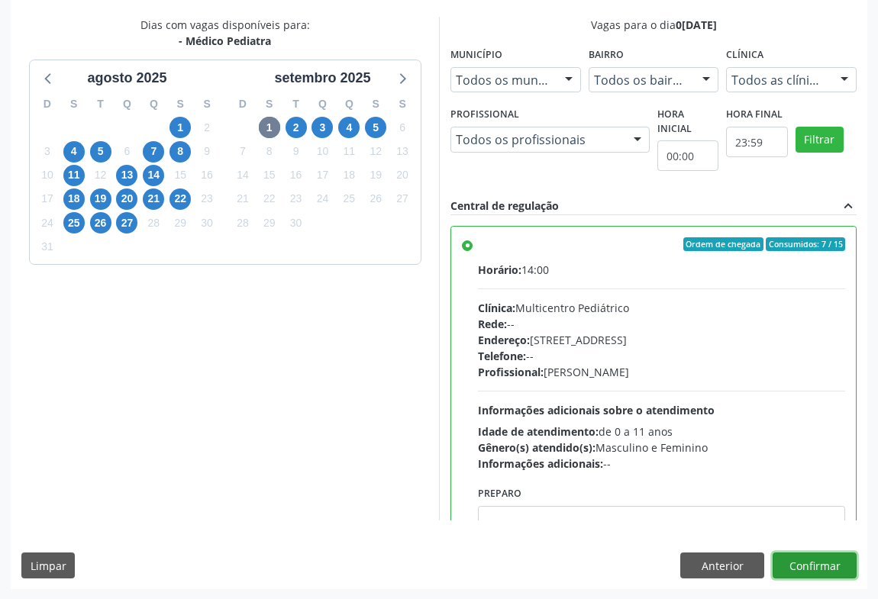
click at [794, 575] on button "Confirmar" at bounding box center [815, 566] width 84 height 26
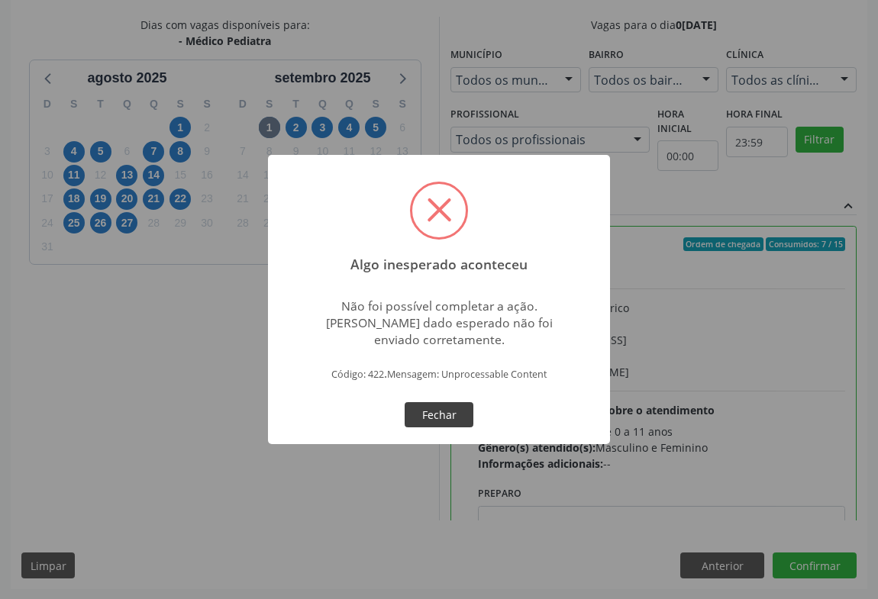
click at [422, 414] on button "Fechar" at bounding box center [439, 415] width 69 height 26
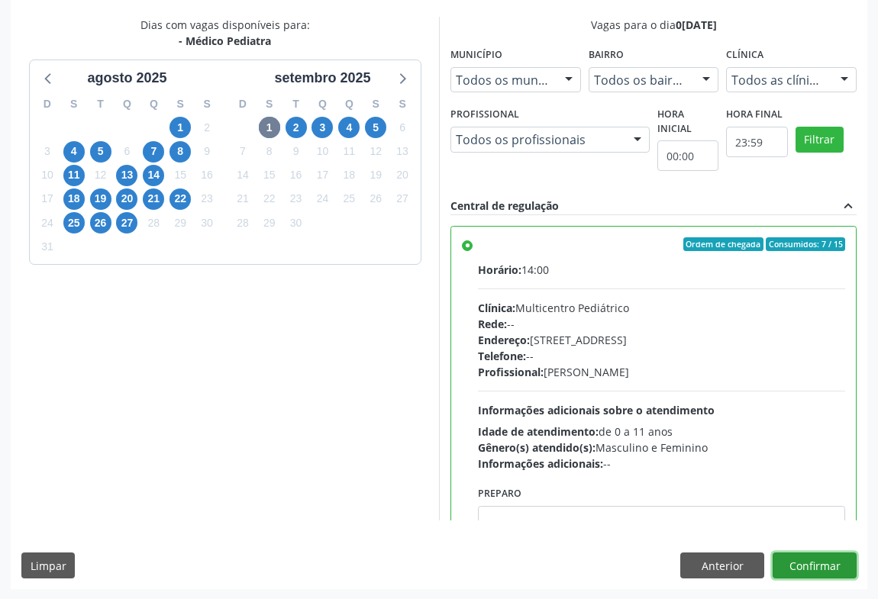
click at [815, 565] on button "Confirmar" at bounding box center [815, 566] width 84 height 26
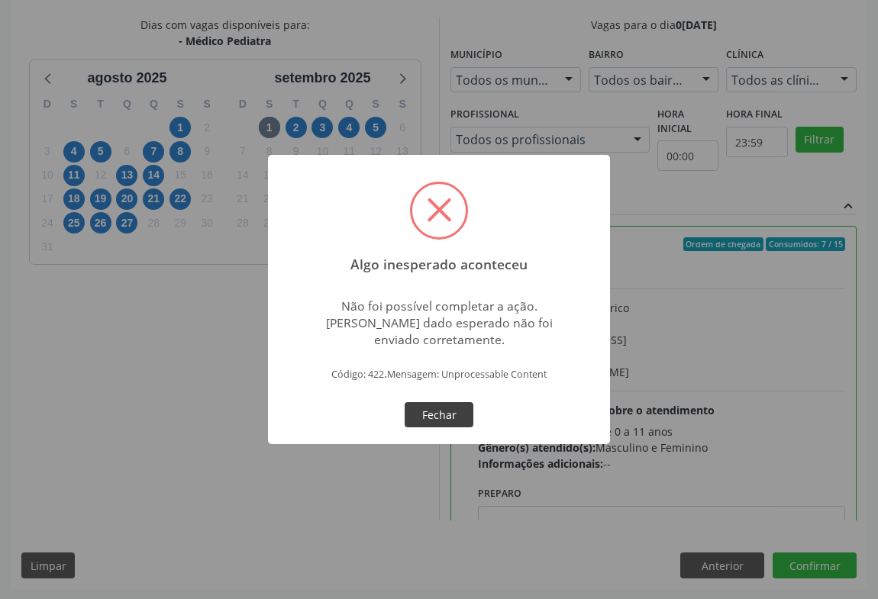
click at [431, 417] on button "Fechar" at bounding box center [439, 415] width 69 height 26
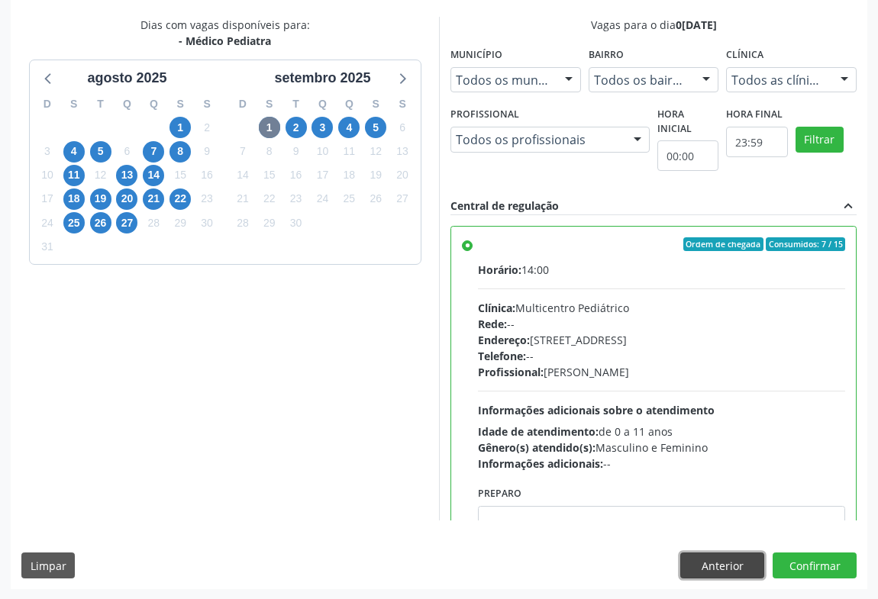
click at [717, 565] on button "Anterior" at bounding box center [722, 566] width 84 height 26
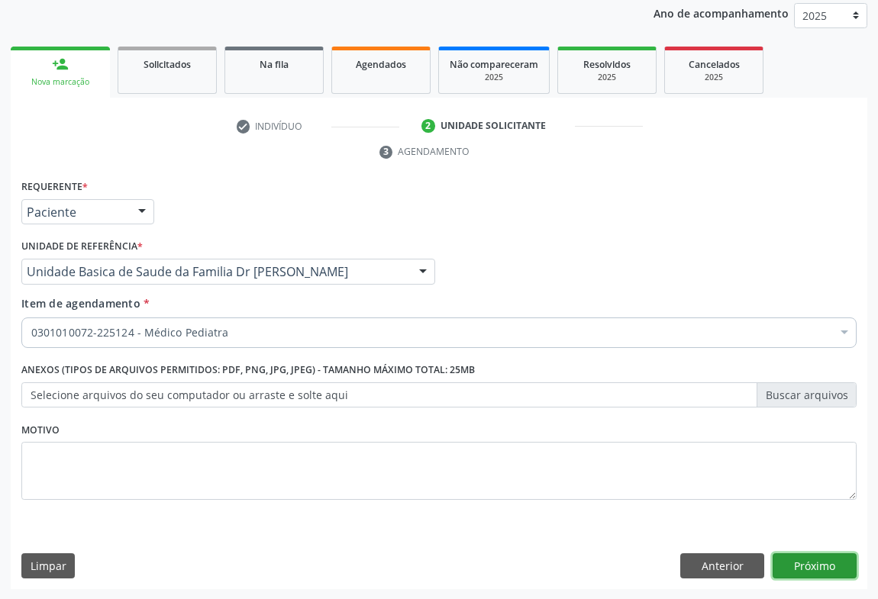
click at [804, 565] on button "Próximo" at bounding box center [815, 566] width 84 height 26
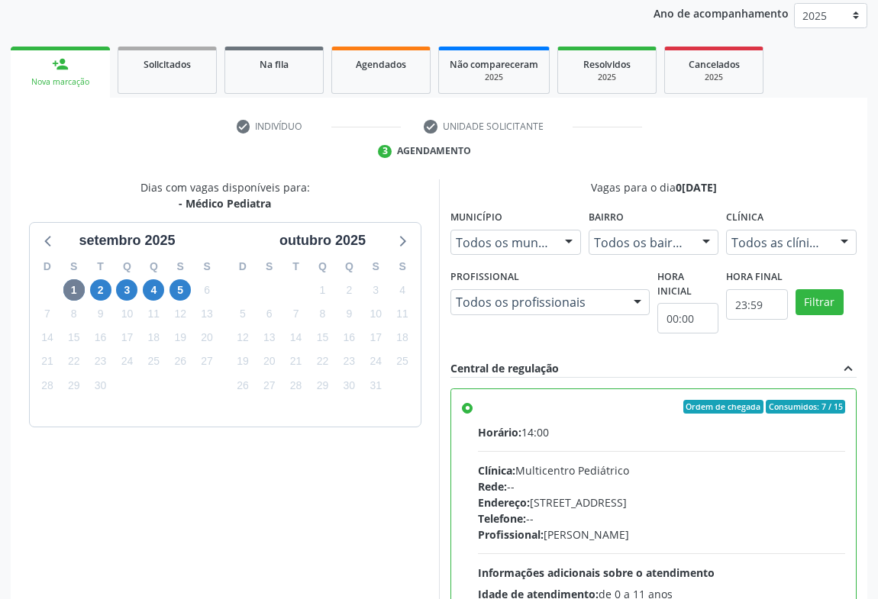
scroll to position [344, 0]
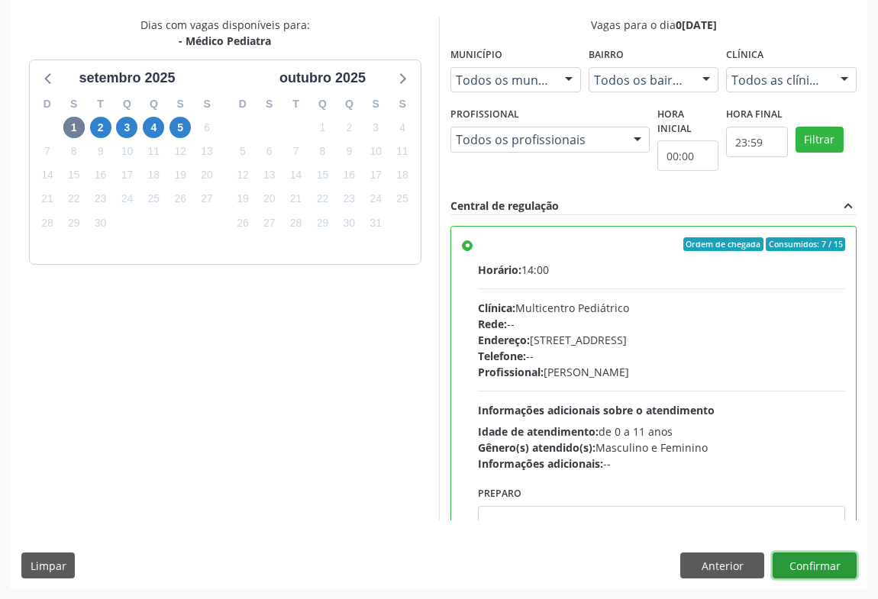
click at [807, 569] on button "Confirmar" at bounding box center [815, 566] width 84 height 26
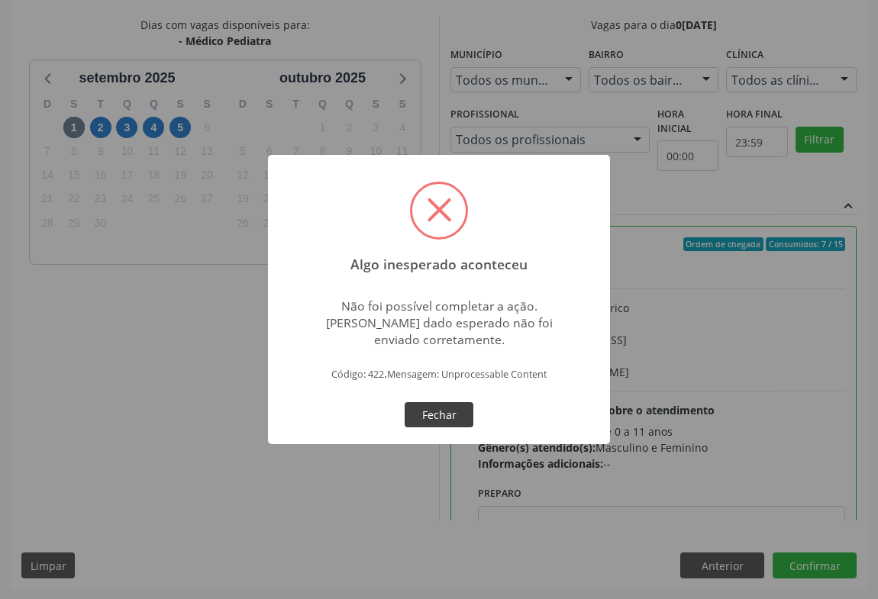
click at [442, 417] on button "Fechar" at bounding box center [439, 415] width 69 height 26
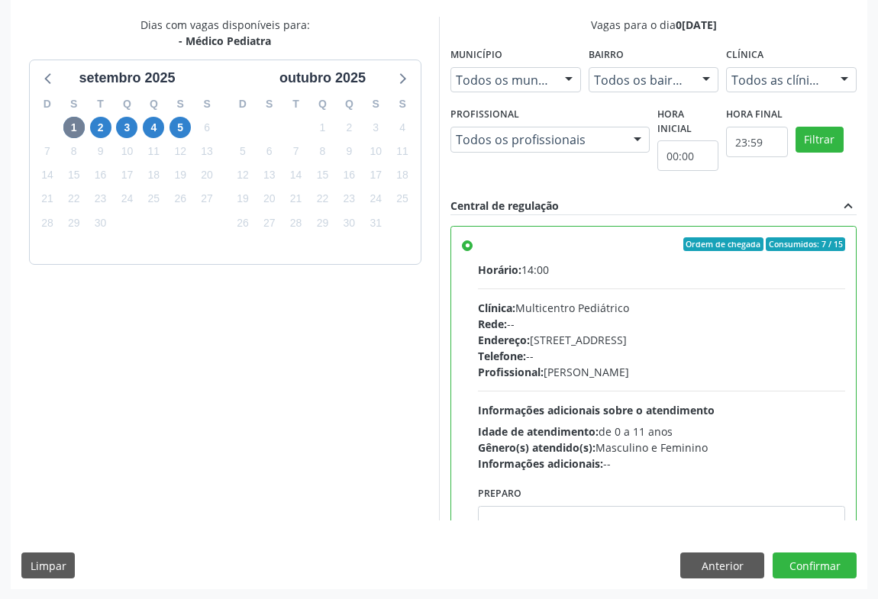
scroll to position [0, 0]
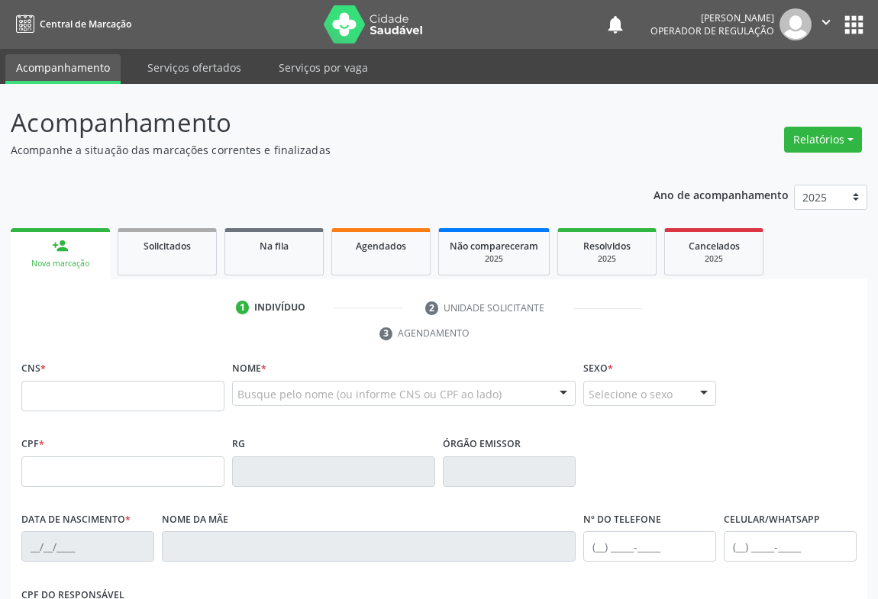
click at [73, 395] on input "text" at bounding box center [122, 396] width 203 height 31
type input "705 8024 8728 9730"
type input "136.045.415-22"
type input "2[DATE]"
type input "Gleisa [PERSON_NAME]"
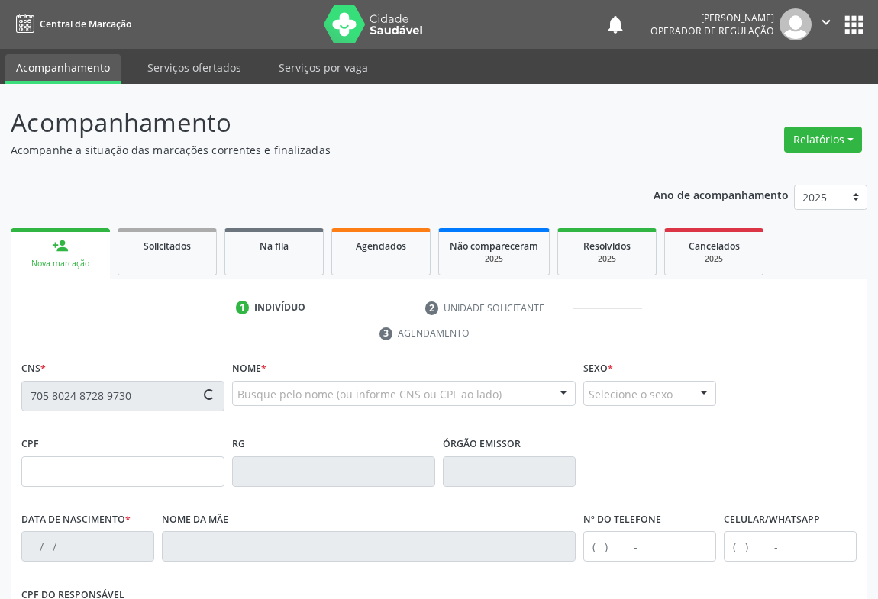
type input "[PHONE_NUMBER]"
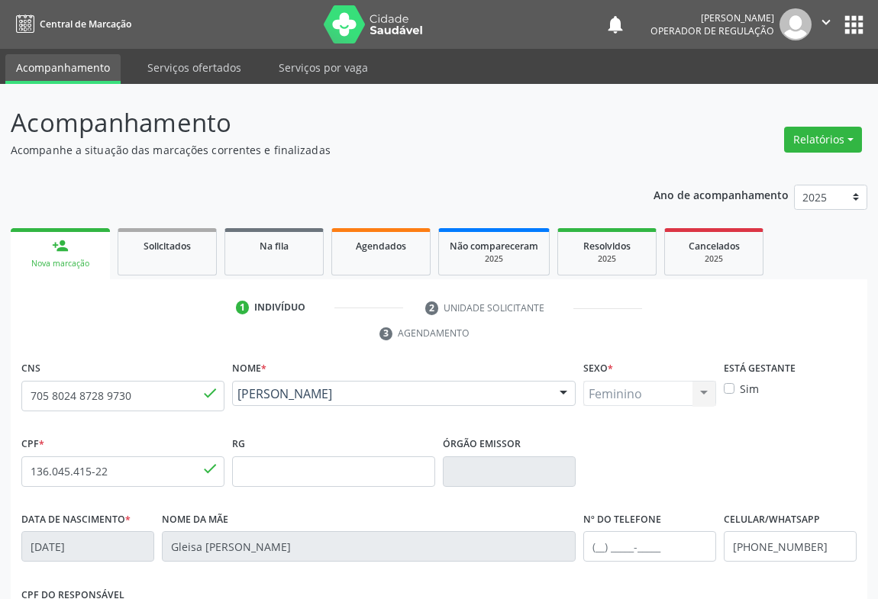
scroll to position [253, 0]
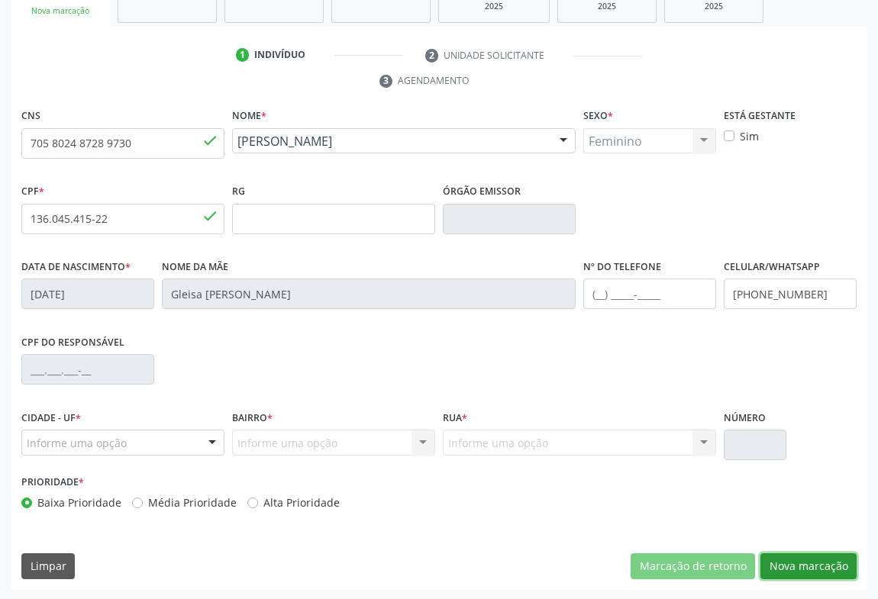
click at [798, 560] on button "Nova marcação" at bounding box center [808, 566] width 96 height 26
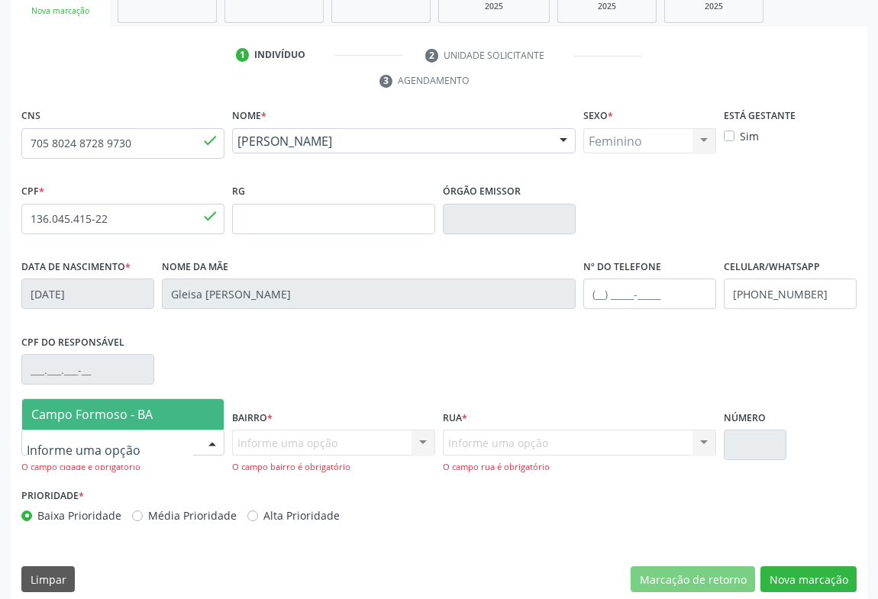
click at [74, 409] on span "Campo Formoso - BA" at bounding box center [91, 414] width 121 height 17
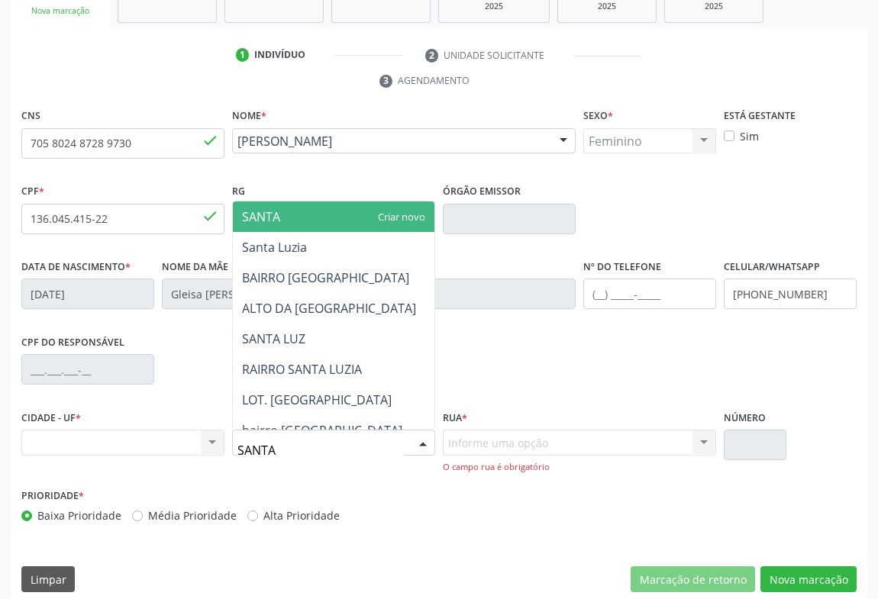
type input "[DEMOGRAPHIC_DATA] L"
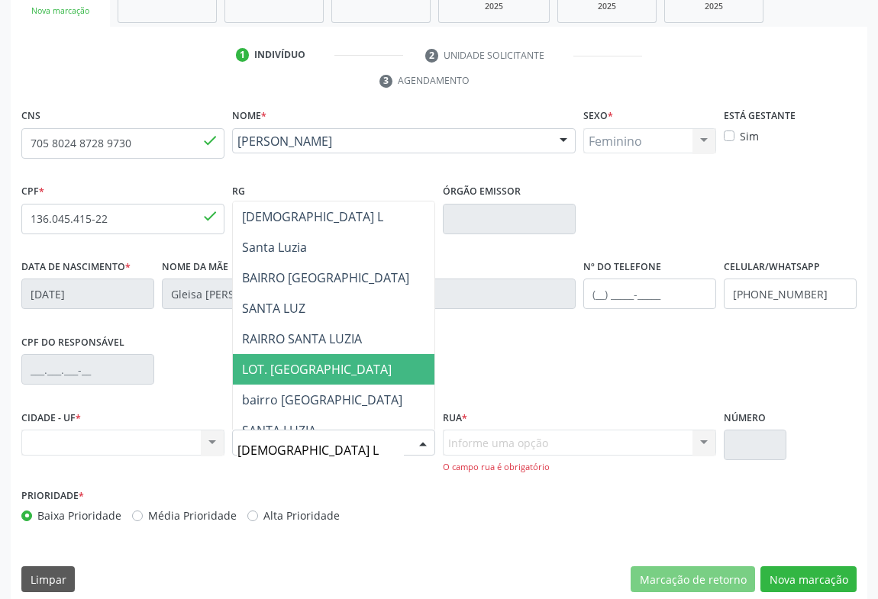
click at [316, 372] on span "LOT. [GEOGRAPHIC_DATA]" at bounding box center [317, 369] width 150 height 17
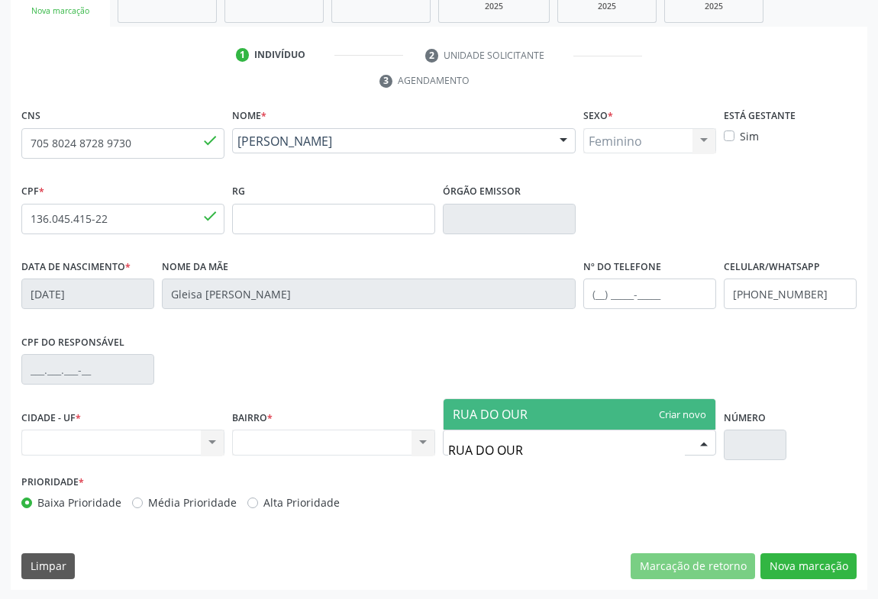
type input "RUA DO OURO"
click at [482, 418] on span "RUA DO OURO" at bounding box center [495, 414] width 84 height 17
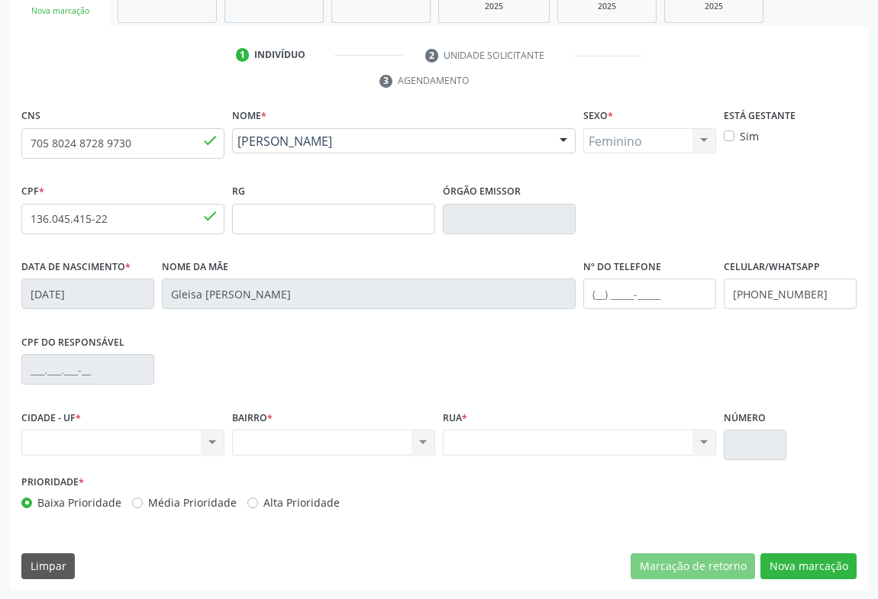
click at [765, 547] on div "CNS 705 8024 8728 9730 done Nome * Louise Ribeiro da Silva Louise Ribeiro da Si…" at bounding box center [439, 347] width 856 height 485
click at [779, 561] on button "Nova marcação" at bounding box center [808, 566] width 96 height 26
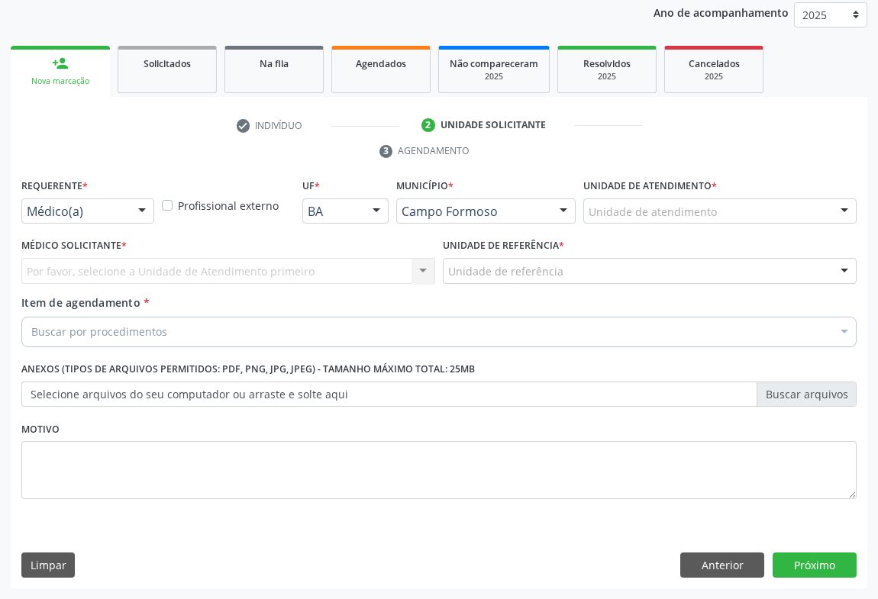
scroll to position [182, 0]
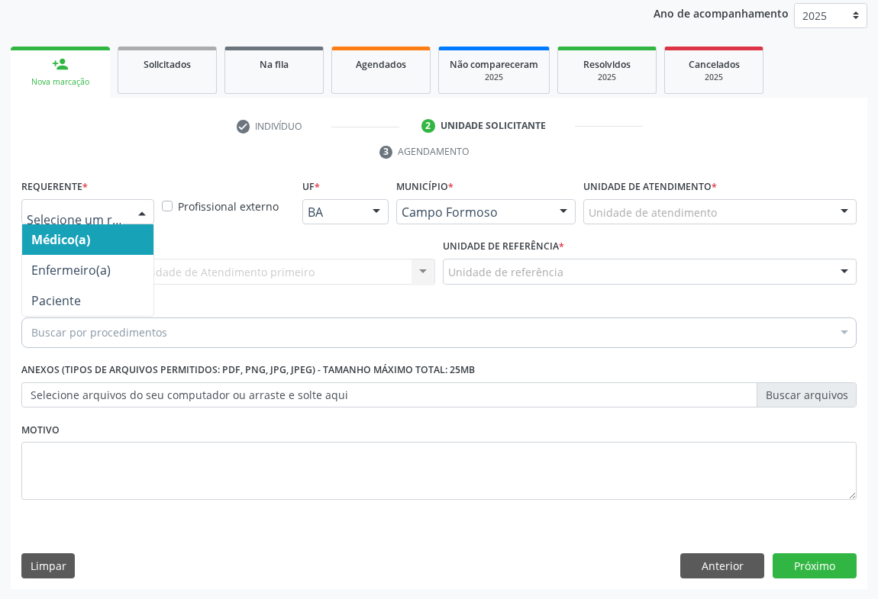
click at [124, 208] on div "Médico(a) Enfermeiro(a) Paciente Nenhum resultado encontrado para: " " Não há n…" at bounding box center [87, 212] width 133 height 26
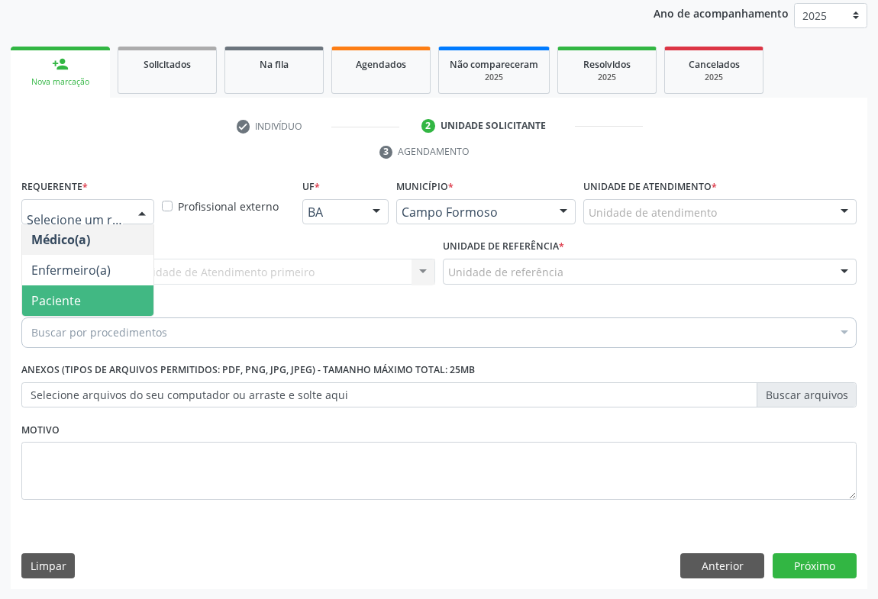
click at [70, 292] on span "Paciente" at bounding box center [56, 300] width 50 height 17
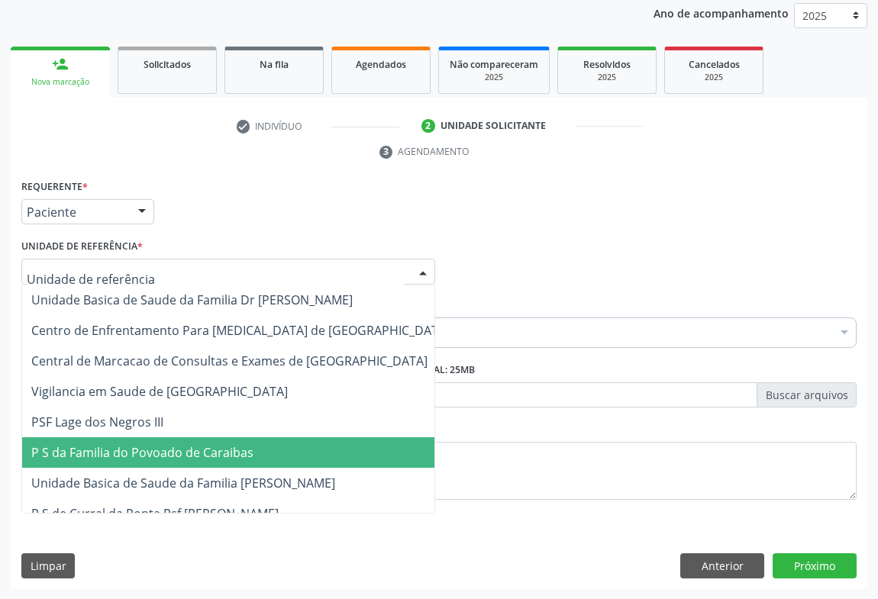
click at [142, 458] on span "P S da Familia do Povoado de Caraibas" at bounding box center [142, 452] width 222 height 17
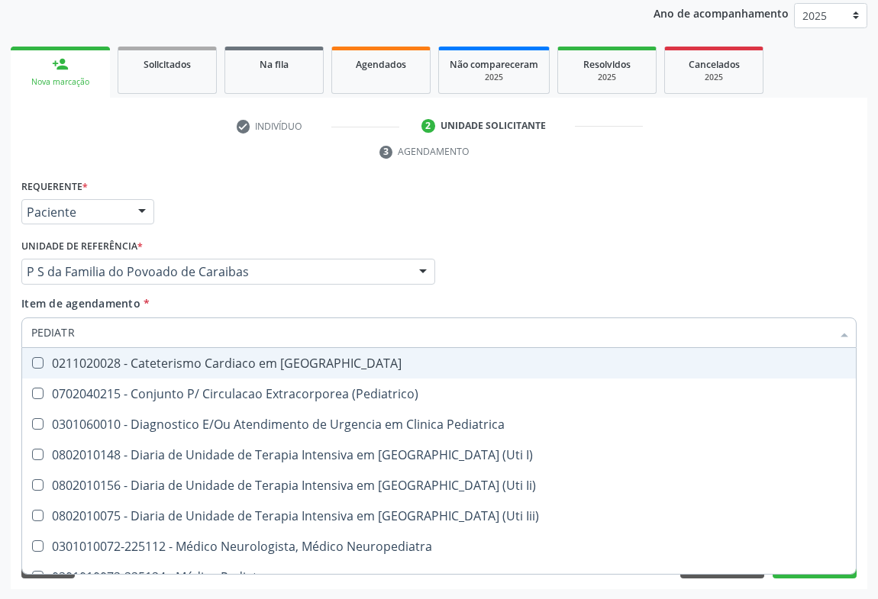
type input "PEDIATRA"
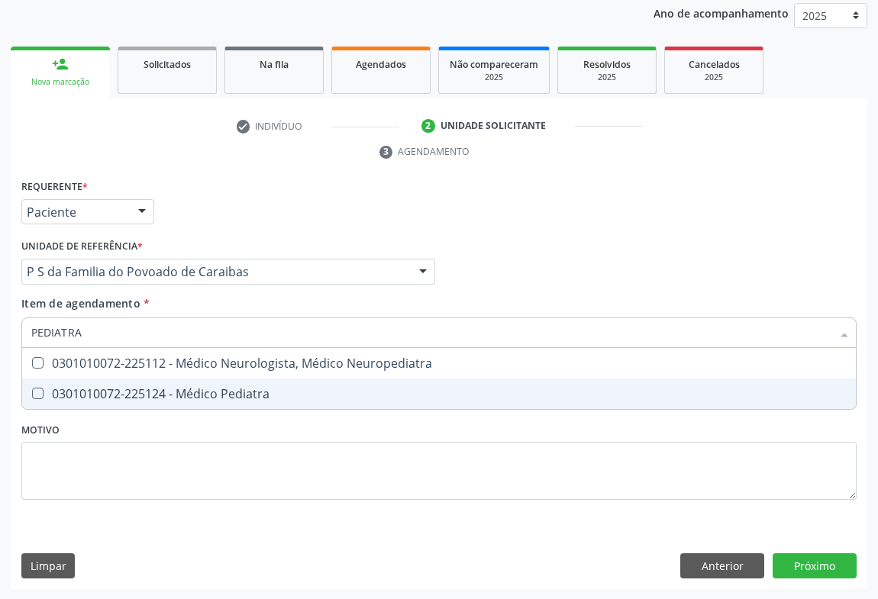
click at [122, 392] on div "0301010072-225124 - Médico Pediatra" at bounding box center [438, 394] width 815 height 12
checkbox Pediatra "true"
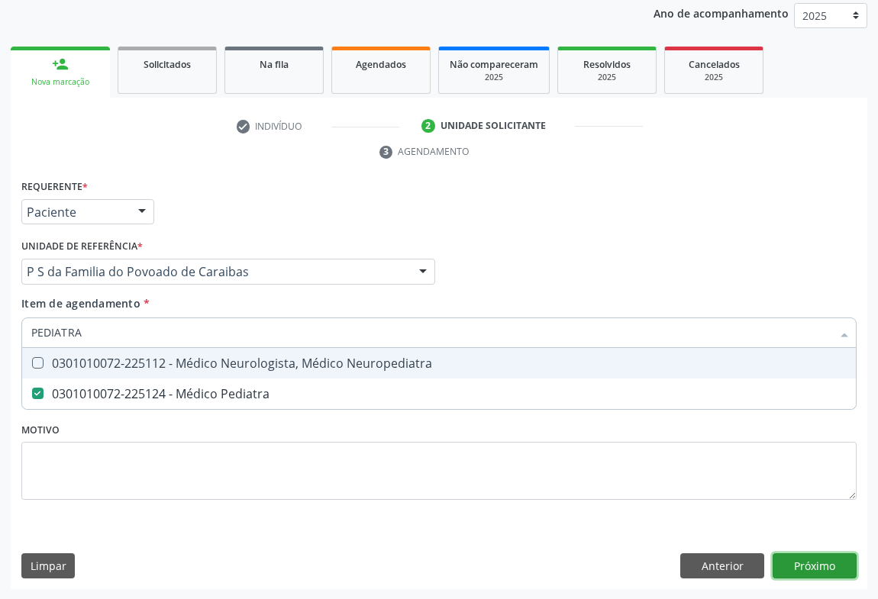
click at [795, 561] on div "Requerente * Paciente Médico(a) Enfermeiro(a) Paciente Nenhum resultado encontr…" at bounding box center [439, 383] width 856 height 415
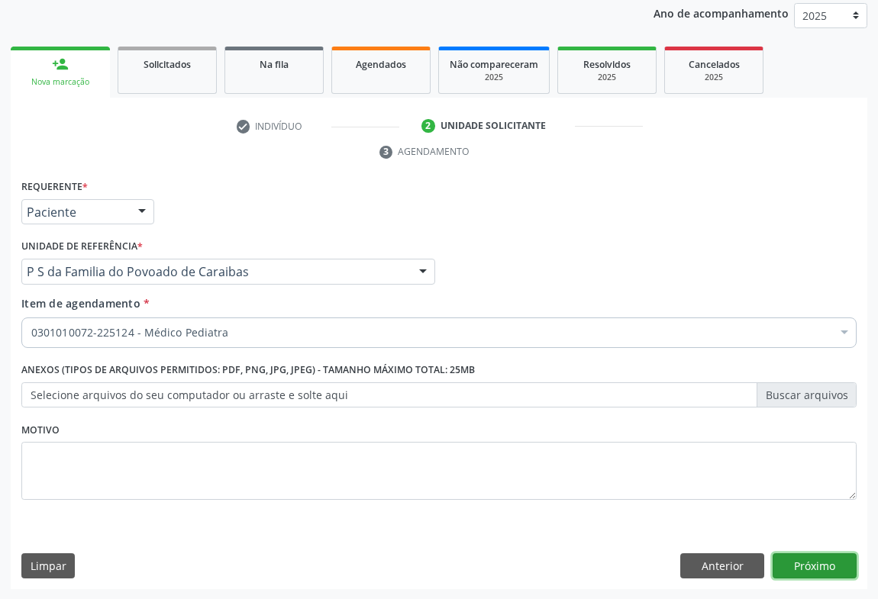
click at [795, 561] on button "Próximo" at bounding box center [815, 566] width 84 height 26
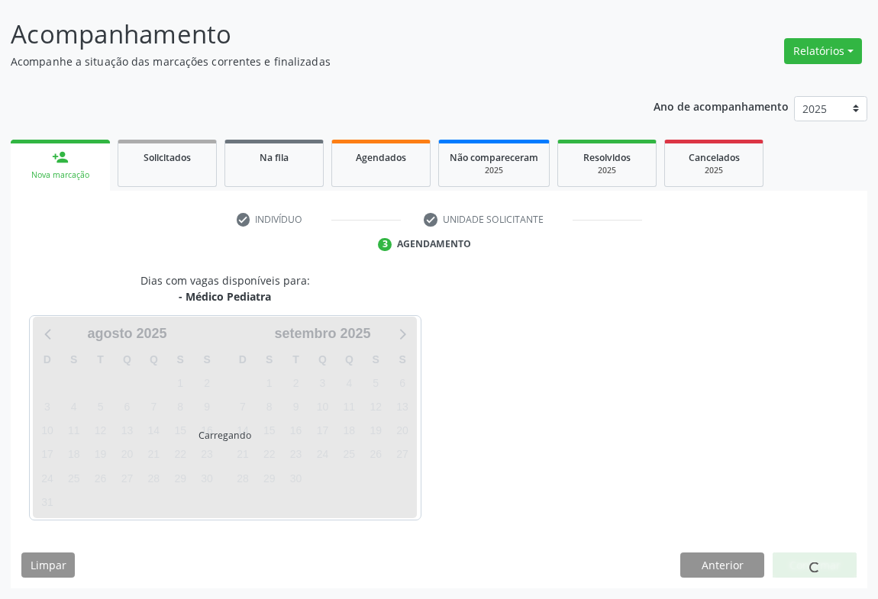
scroll to position [88, 0]
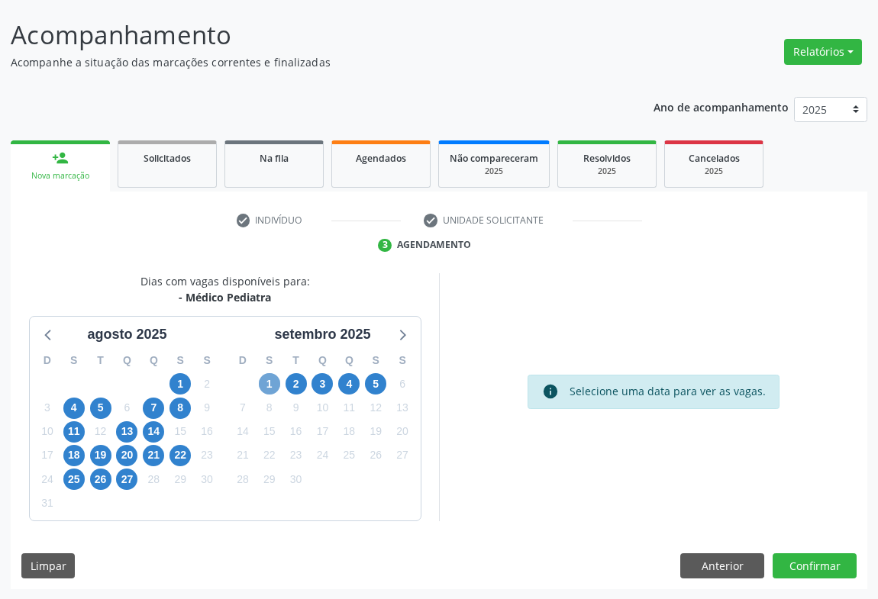
click at [263, 385] on span "1" at bounding box center [269, 383] width 21 height 21
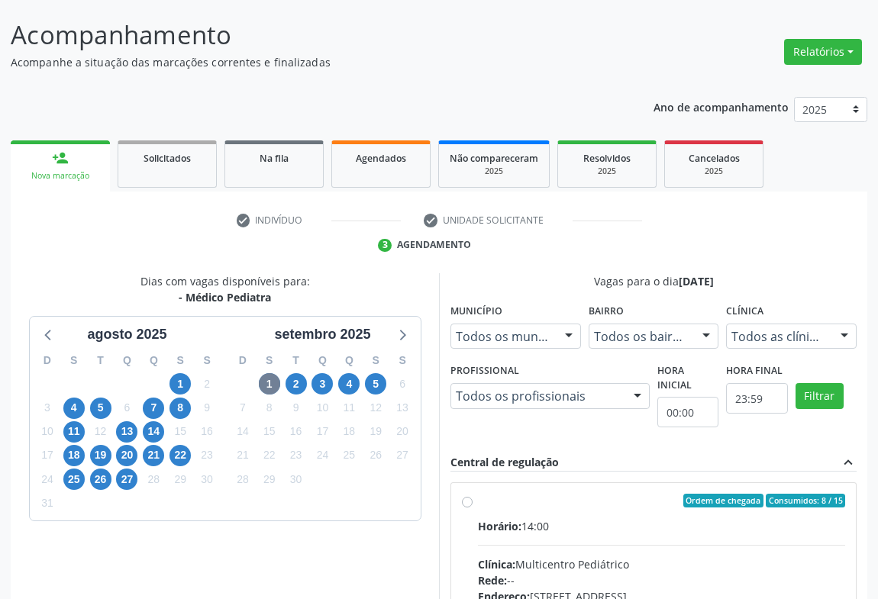
click at [473, 508] on input "Ordem de chegada Consumidos: 8 / 15 Horário: 14:00 Clínica: Multicentro Pediátr…" at bounding box center [467, 501] width 11 height 14
radio input "true"
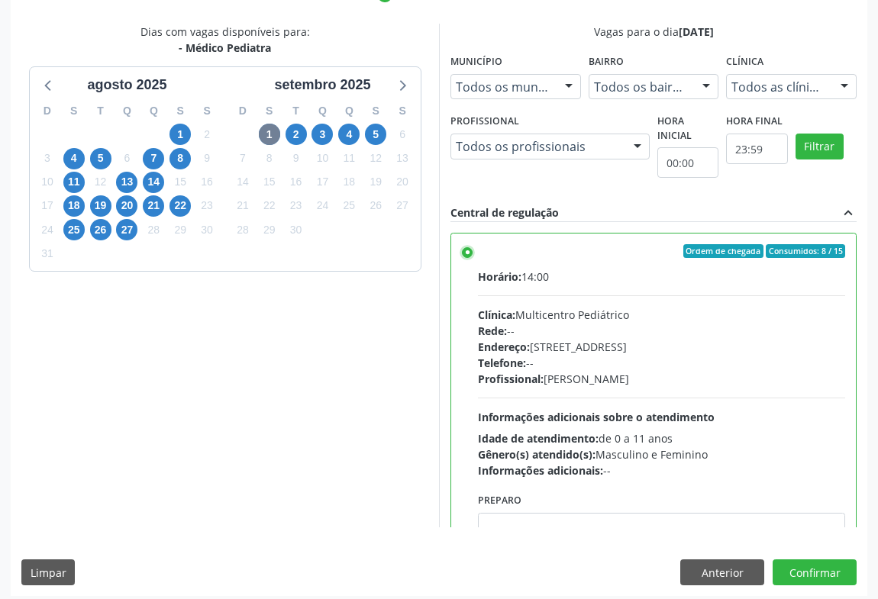
scroll to position [344, 0]
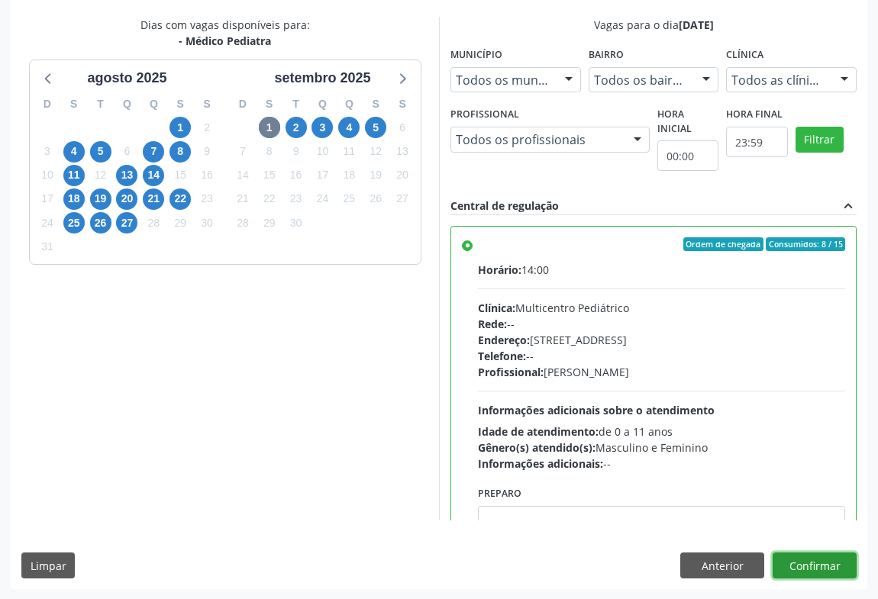
click at [811, 563] on button "Confirmar" at bounding box center [815, 566] width 84 height 26
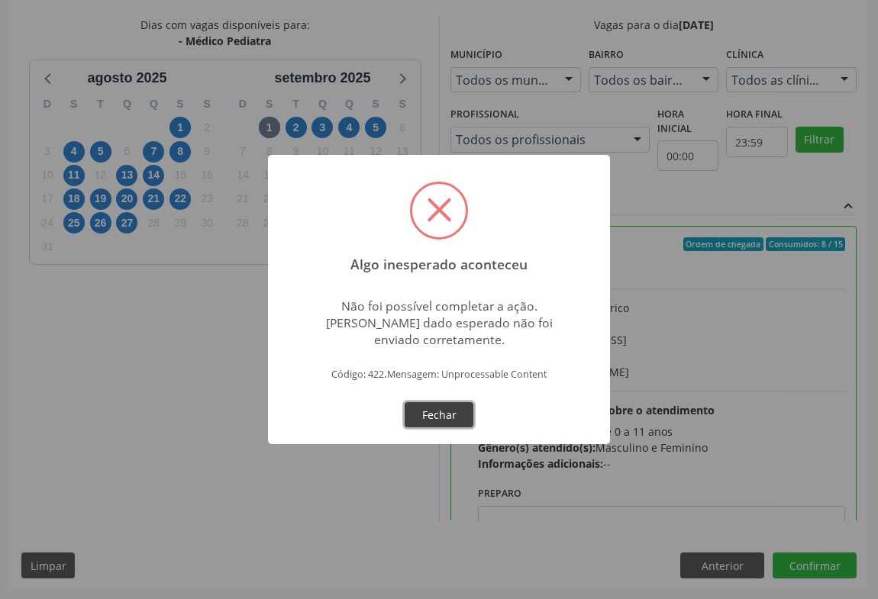
click at [425, 415] on button "Fechar" at bounding box center [439, 415] width 69 height 26
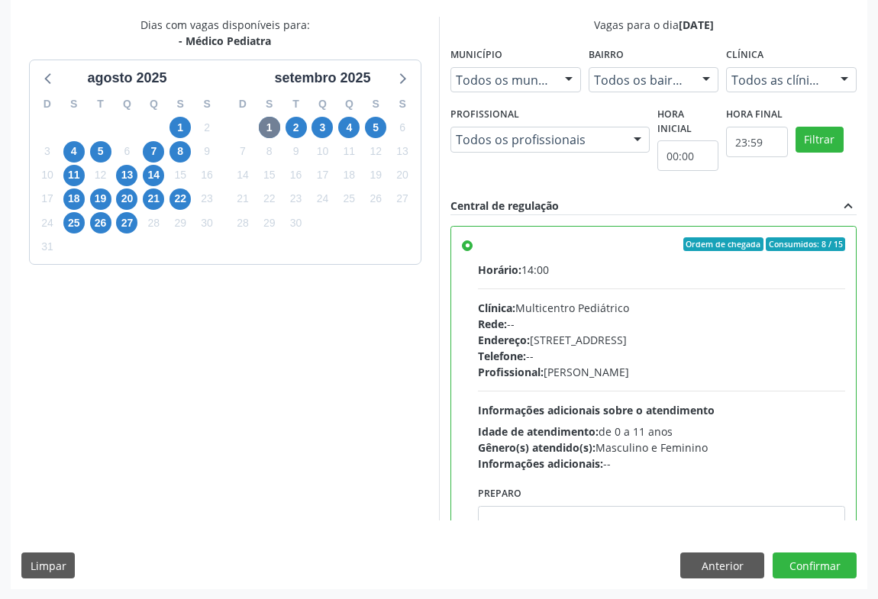
scroll to position [0, 0]
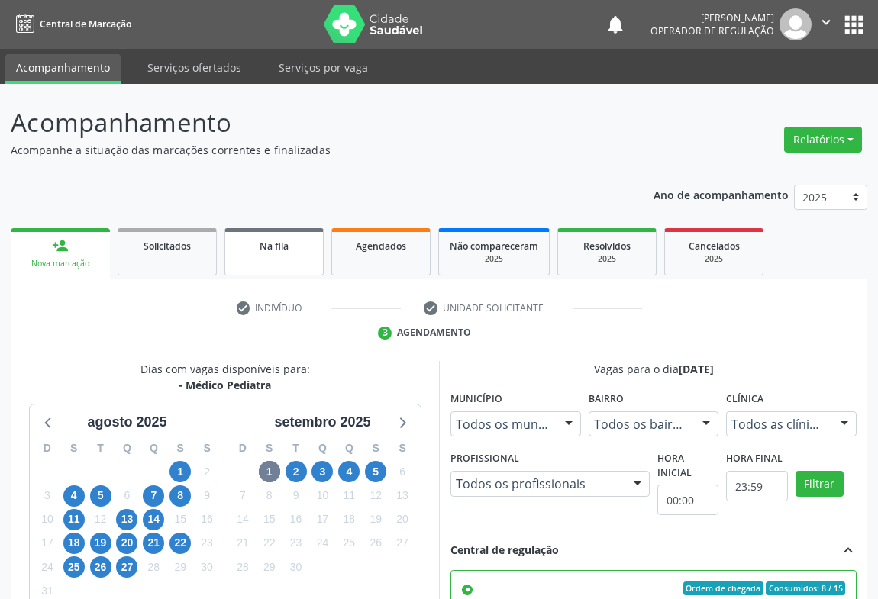
click at [266, 241] on span "Na fila" at bounding box center [274, 246] width 29 height 13
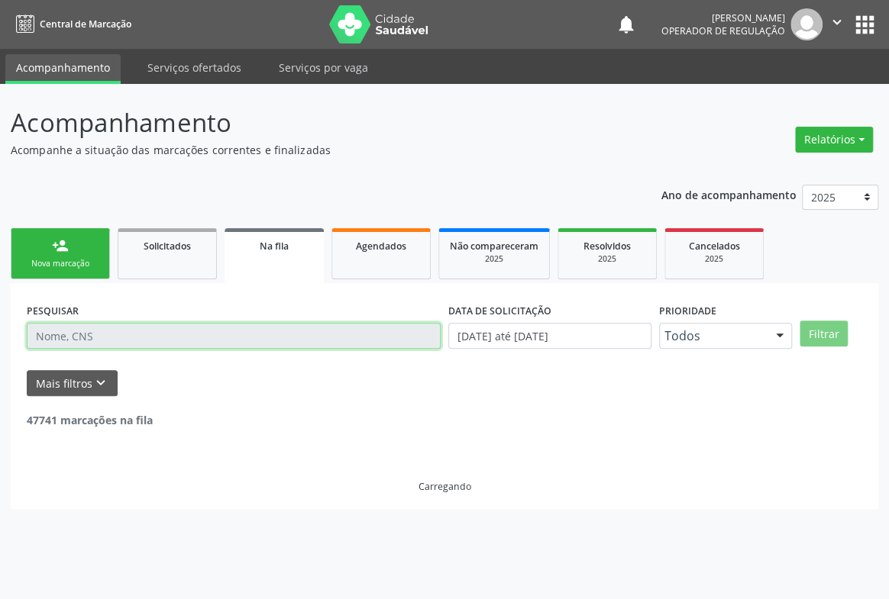
click at [116, 346] on input "text" at bounding box center [234, 336] width 414 height 26
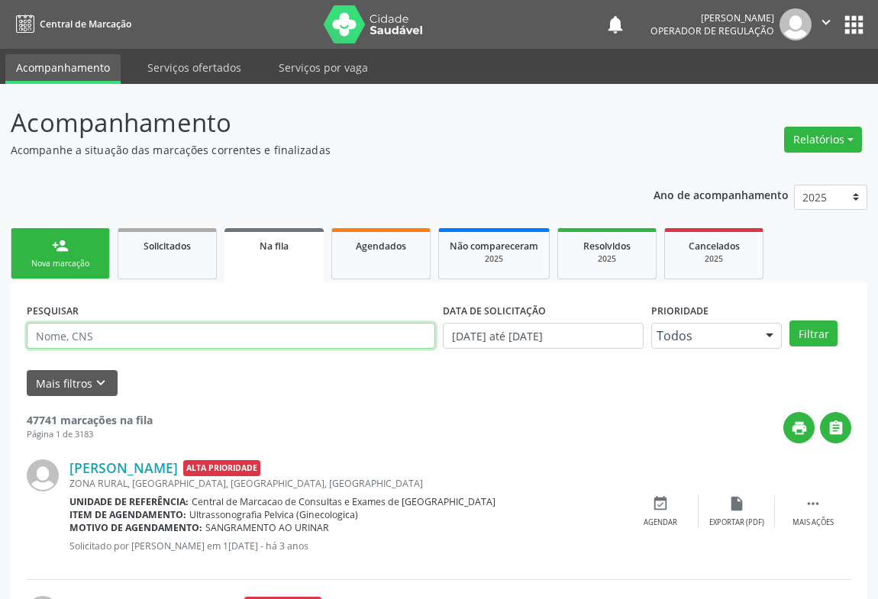
click at [116, 346] on input "text" at bounding box center [231, 336] width 408 height 26
type input "702600218311643"
click at [789, 321] on button "Filtrar" at bounding box center [813, 334] width 48 height 26
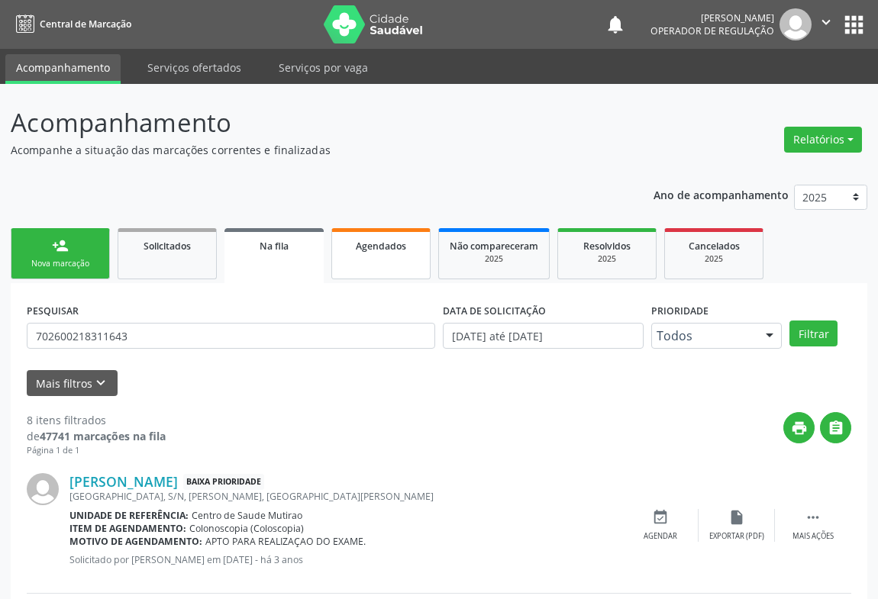
click at [357, 254] on link "Agendados" at bounding box center [380, 253] width 99 height 51
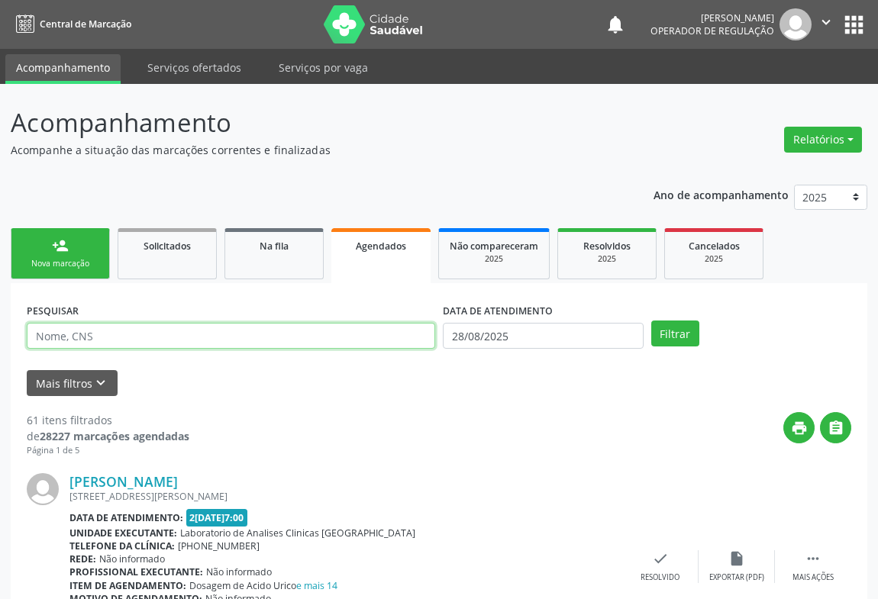
click at [109, 346] on input "text" at bounding box center [231, 336] width 408 height 26
type input "706401193358280"
click at [651, 321] on button "Filtrar" at bounding box center [675, 334] width 48 height 26
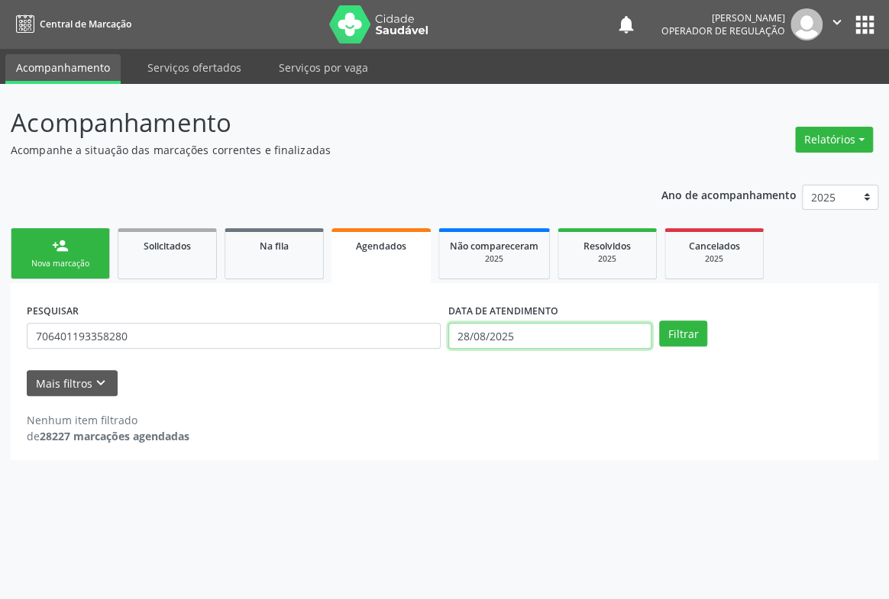
click at [535, 334] on input "28/08/2025" at bounding box center [549, 336] width 203 height 26
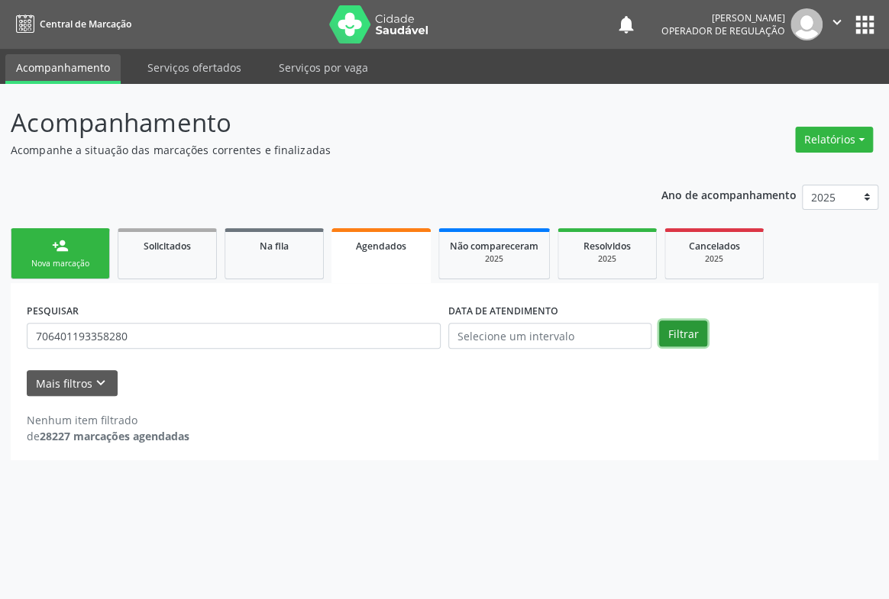
click at [680, 337] on button "Filtrar" at bounding box center [683, 334] width 48 height 26
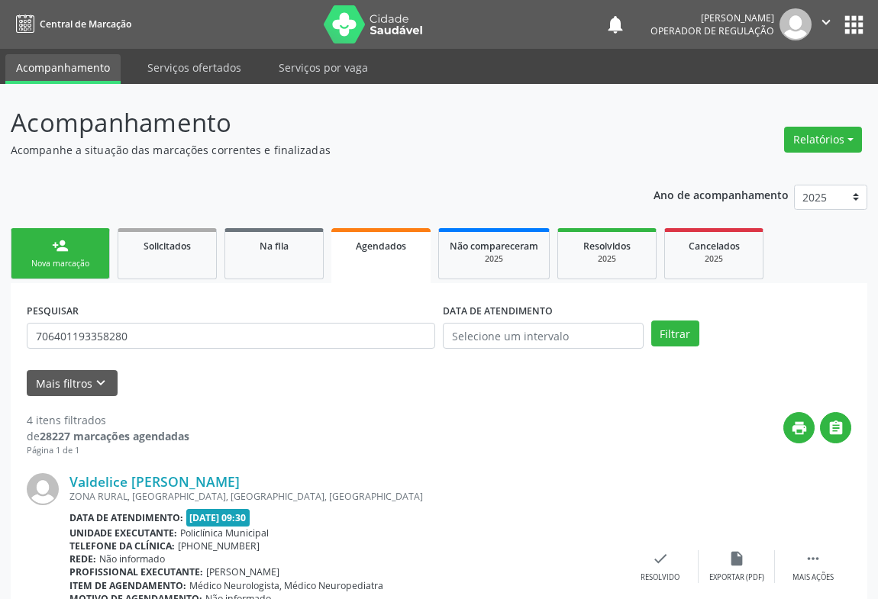
click at [823, 24] on icon "" at bounding box center [826, 22] width 17 height 17
click at [765, 92] on link "Sair" at bounding box center [786, 92] width 105 height 21
